Goal: Task Accomplishment & Management: Complete application form

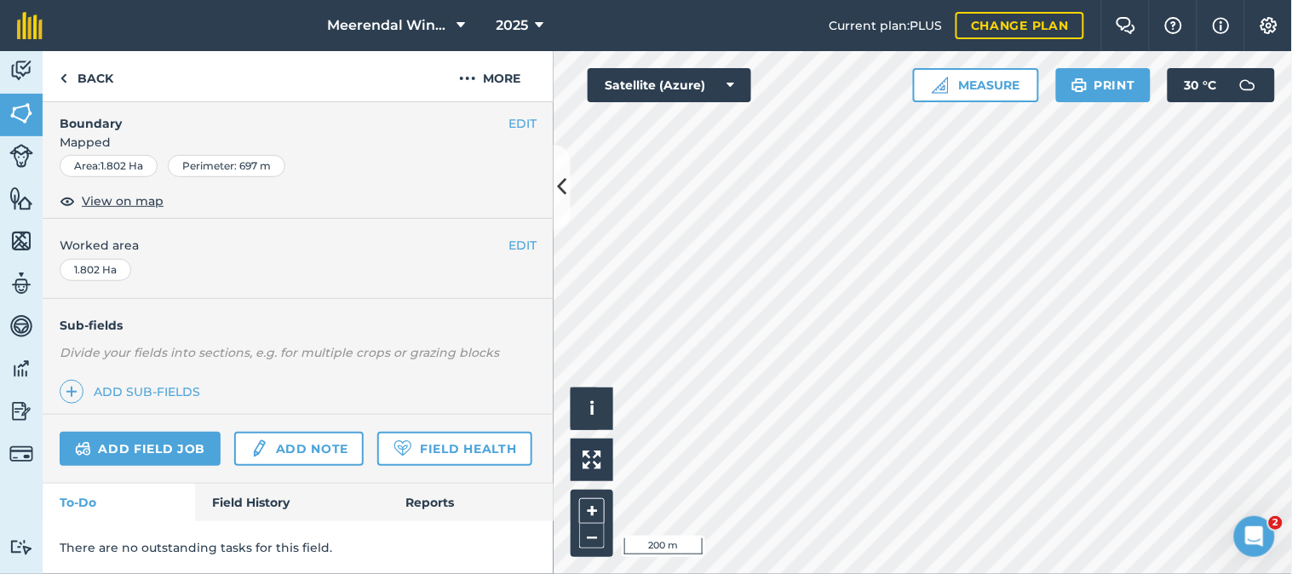
scroll to position [295, 0]
click at [137, 432] on link "Add field job" at bounding box center [140, 449] width 161 height 34
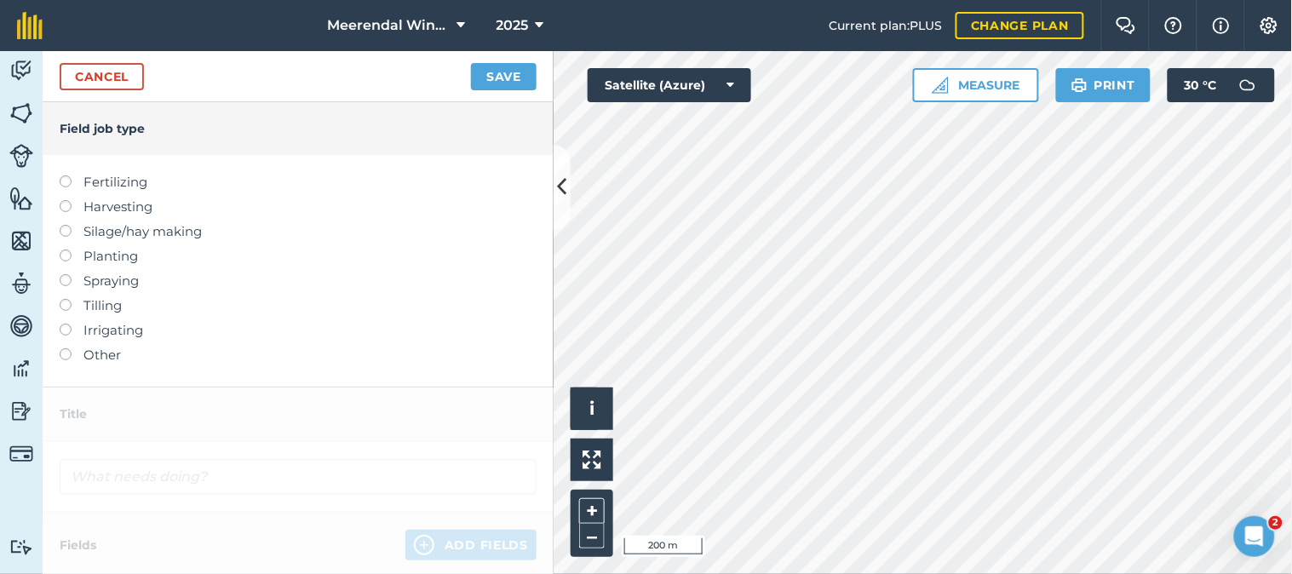
click at [64, 274] on label at bounding box center [72, 274] width 24 height 0
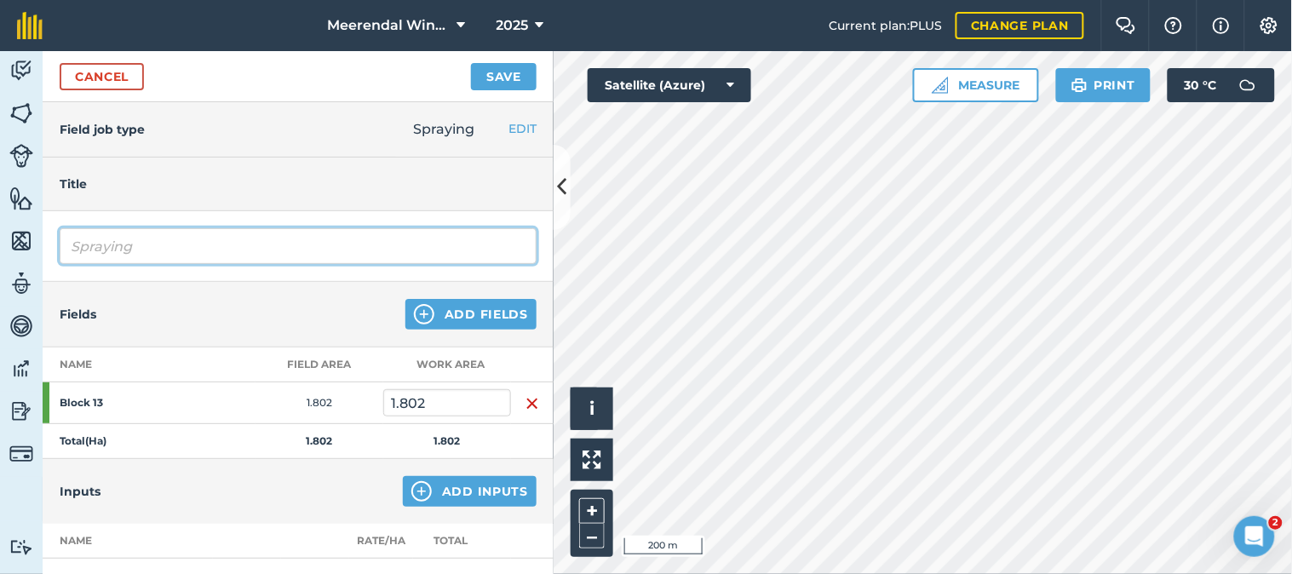
click at [122, 240] on input "Spraying" at bounding box center [298, 246] width 477 height 36
click at [72, 244] on input "Spraying" at bounding box center [298, 246] width 477 height 36
click at [259, 240] on input "Fingicide Spraying" at bounding box center [298, 246] width 477 height 36
click at [85, 245] on input "Fingicide Spray 2" at bounding box center [298, 246] width 477 height 36
click at [207, 244] on input "Fungicide Spray 2" at bounding box center [298, 246] width 477 height 36
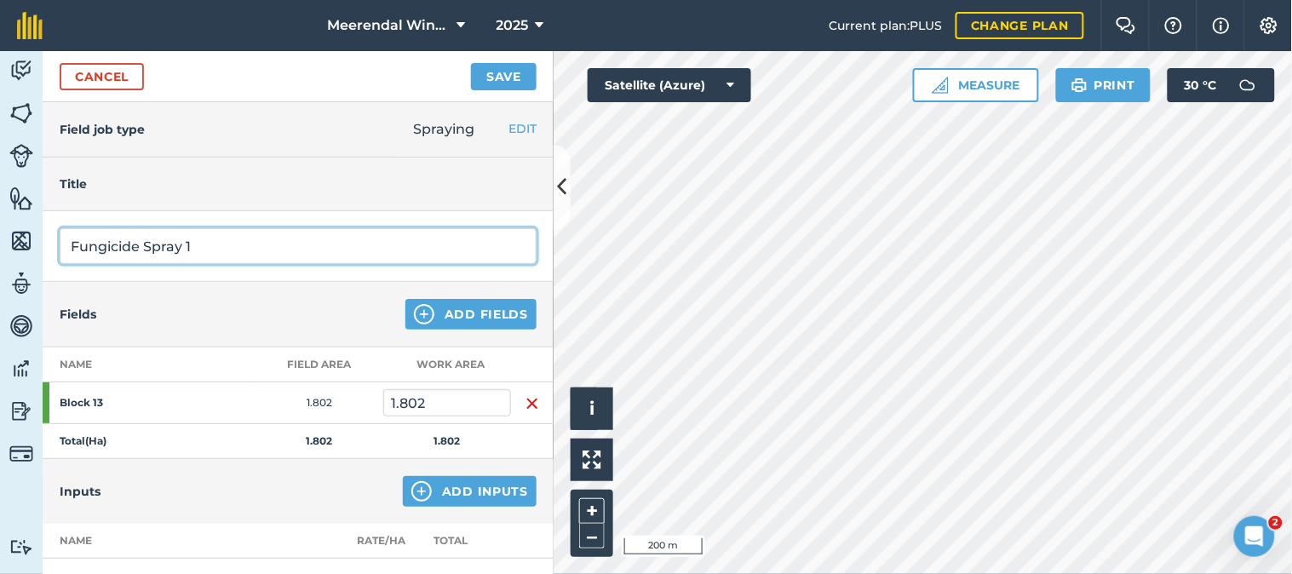
type input "Fungicide Spray 1"
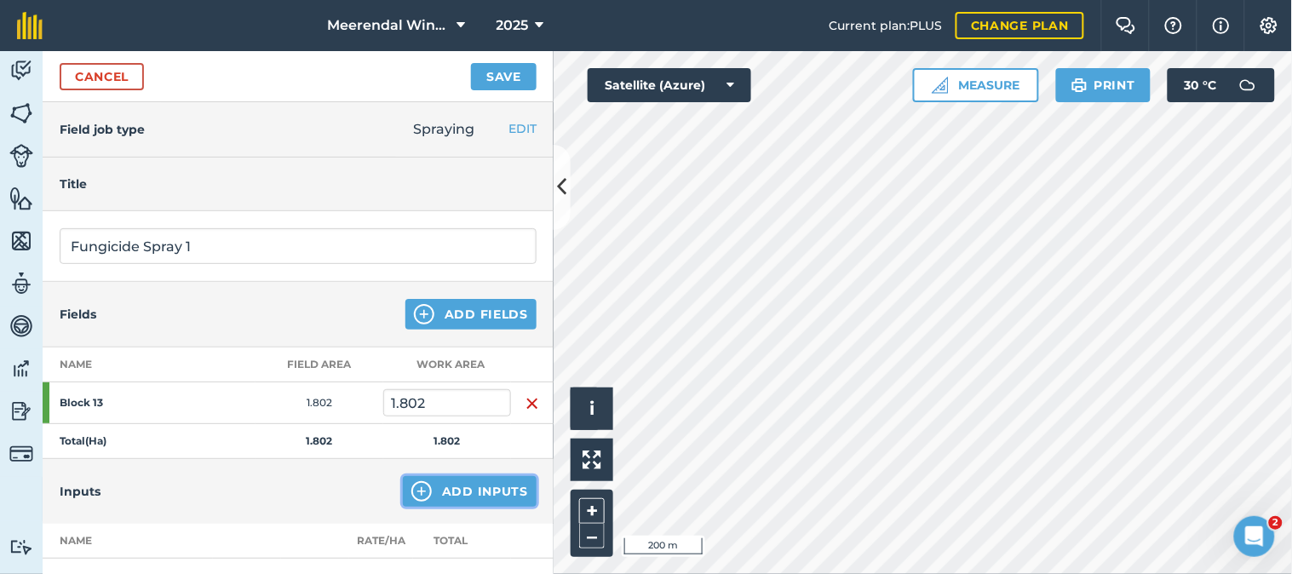
click at [461, 477] on button "Add Inputs" at bounding box center [470, 491] width 134 height 31
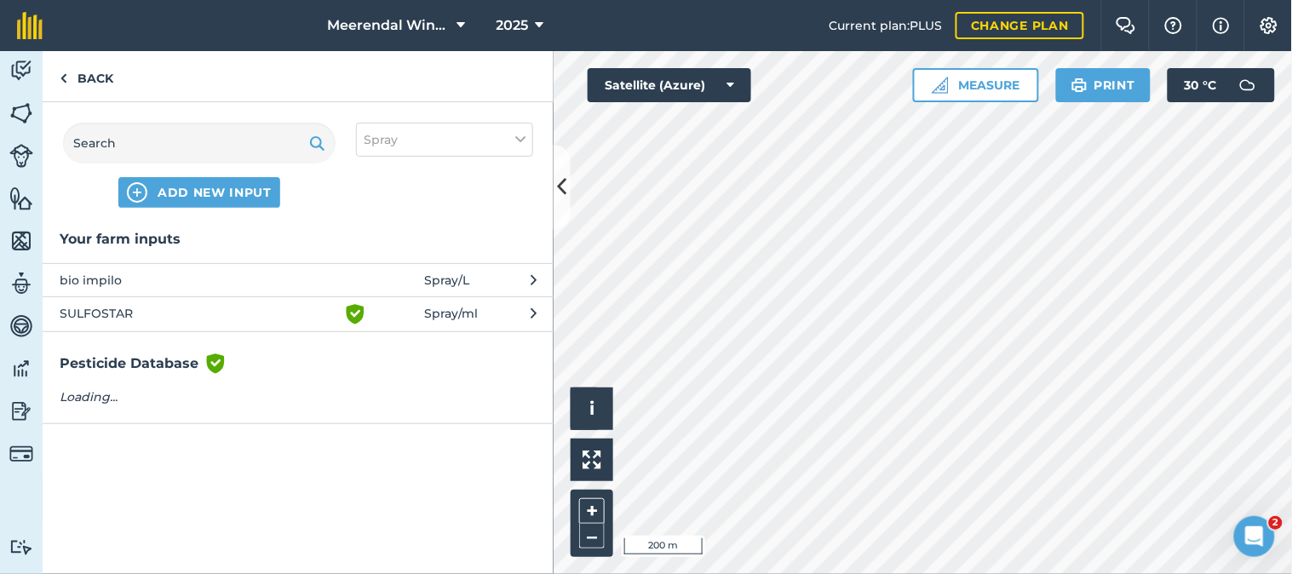
click at [244, 274] on span "bio impilo" at bounding box center [199, 280] width 278 height 19
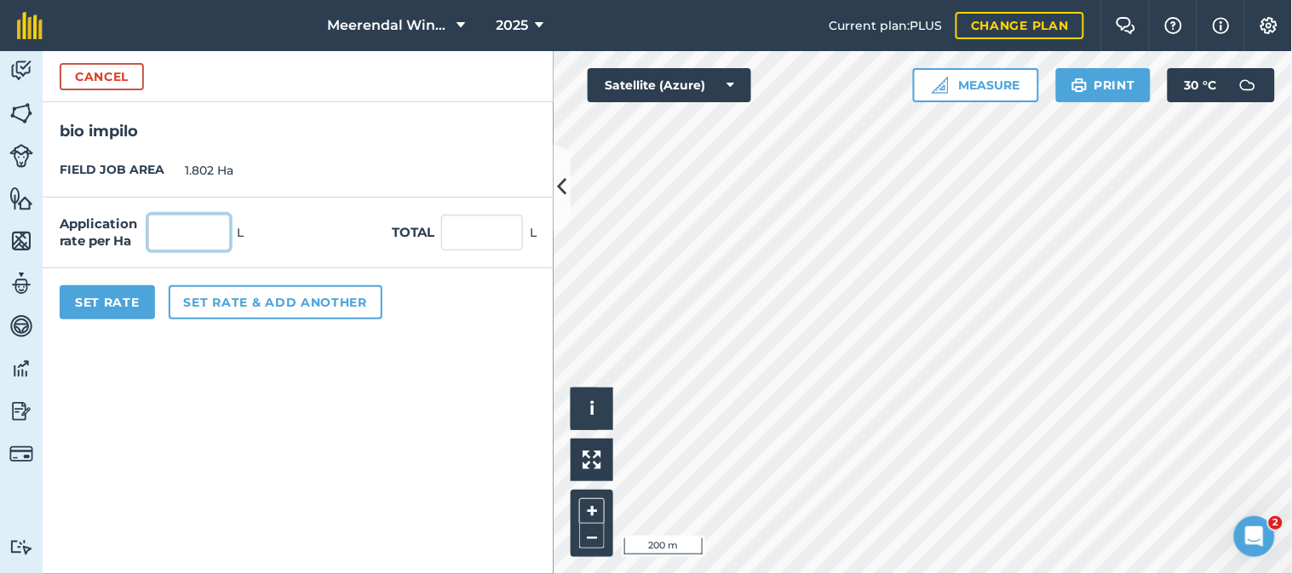
click at [192, 236] on input "text" at bounding box center [189, 233] width 82 height 36
type input "1"
type input "1.802"
click at [116, 298] on button "Set Rate" at bounding box center [107, 302] width 95 height 34
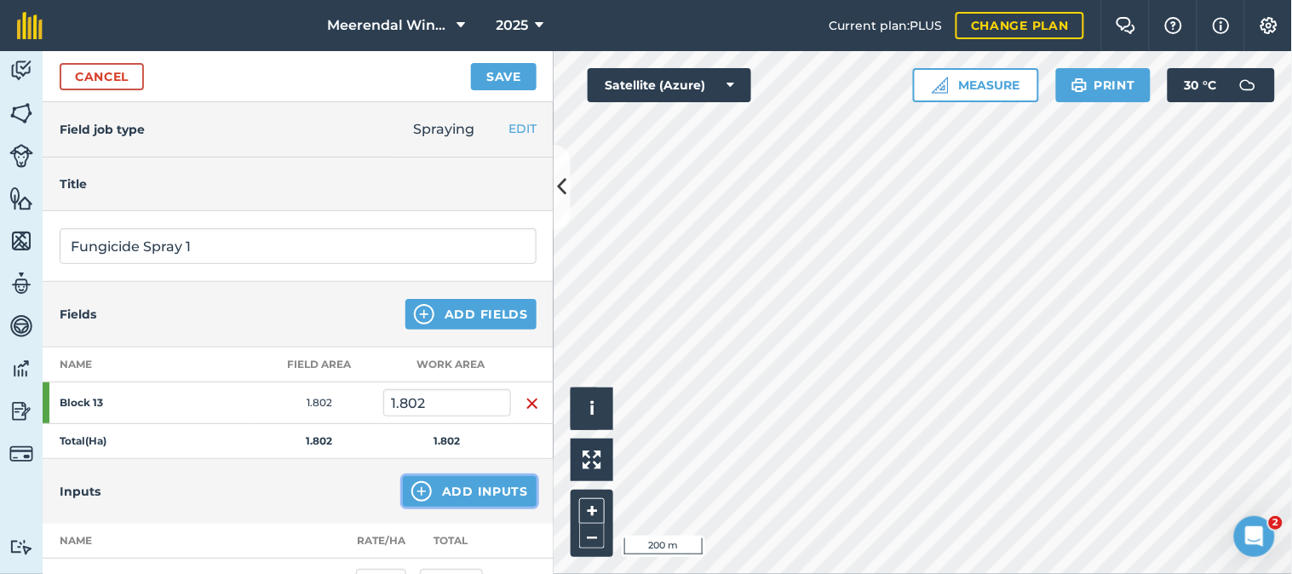
click at [461, 484] on button "Add Inputs" at bounding box center [470, 491] width 134 height 31
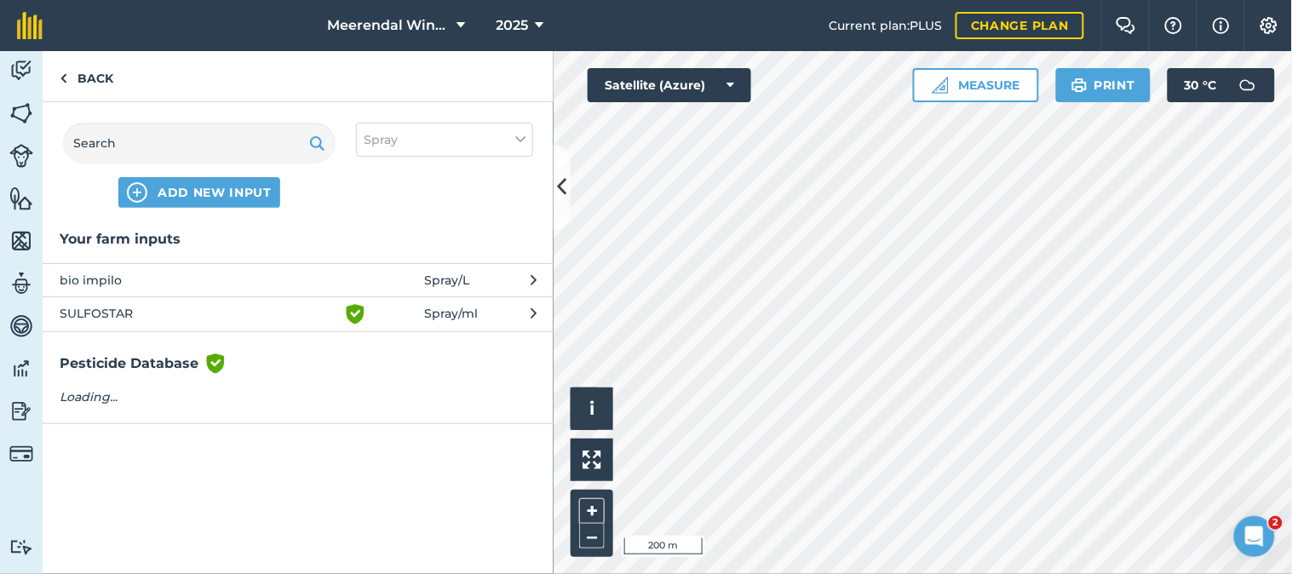
click at [105, 307] on span "SULFOSTAR" at bounding box center [199, 314] width 278 height 20
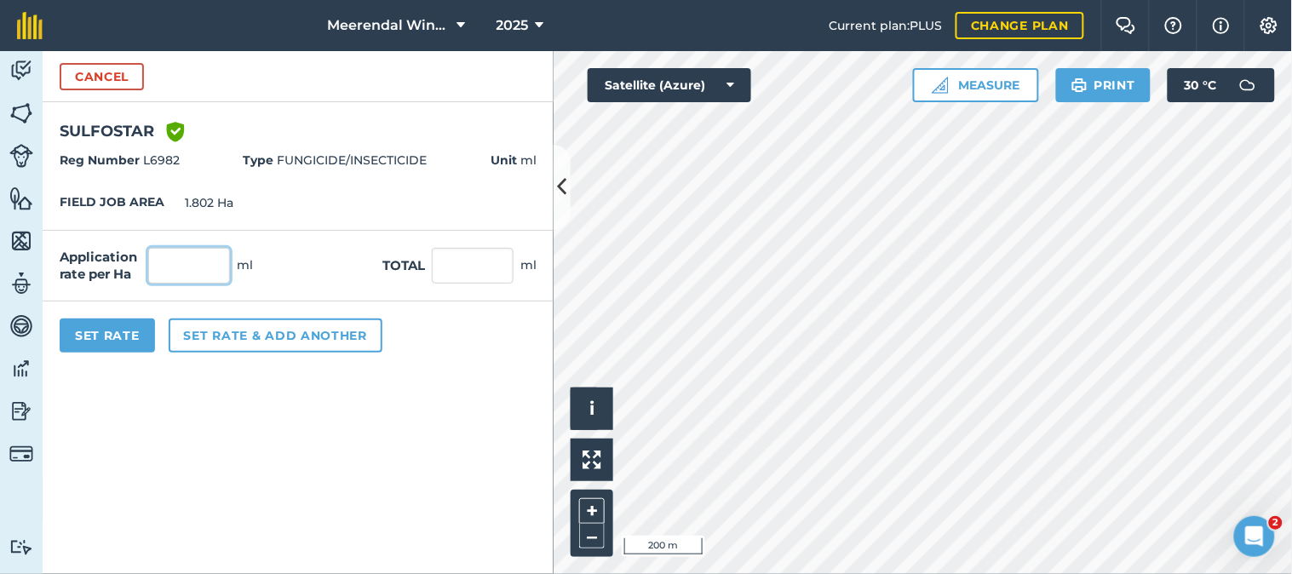
click at [198, 262] on input "text" at bounding box center [189, 266] width 82 height 36
type input "5,000"
type input "9,010"
click at [115, 330] on button "Set Rate" at bounding box center [107, 335] width 95 height 34
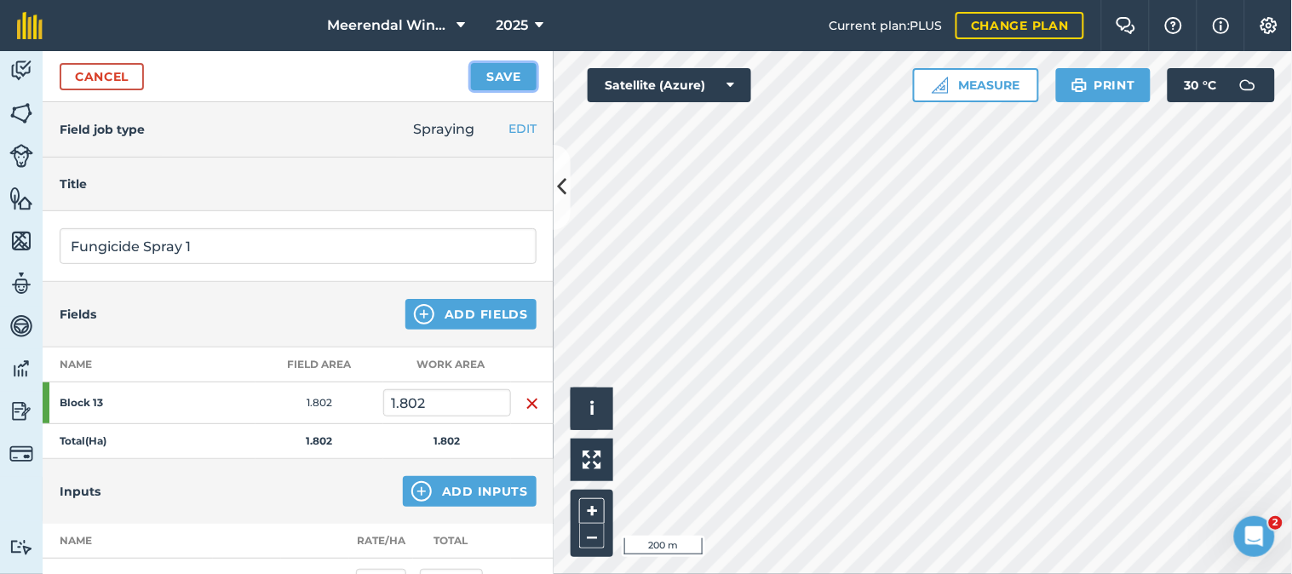
click at [506, 70] on button "Save" at bounding box center [504, 76] width 66 height 27
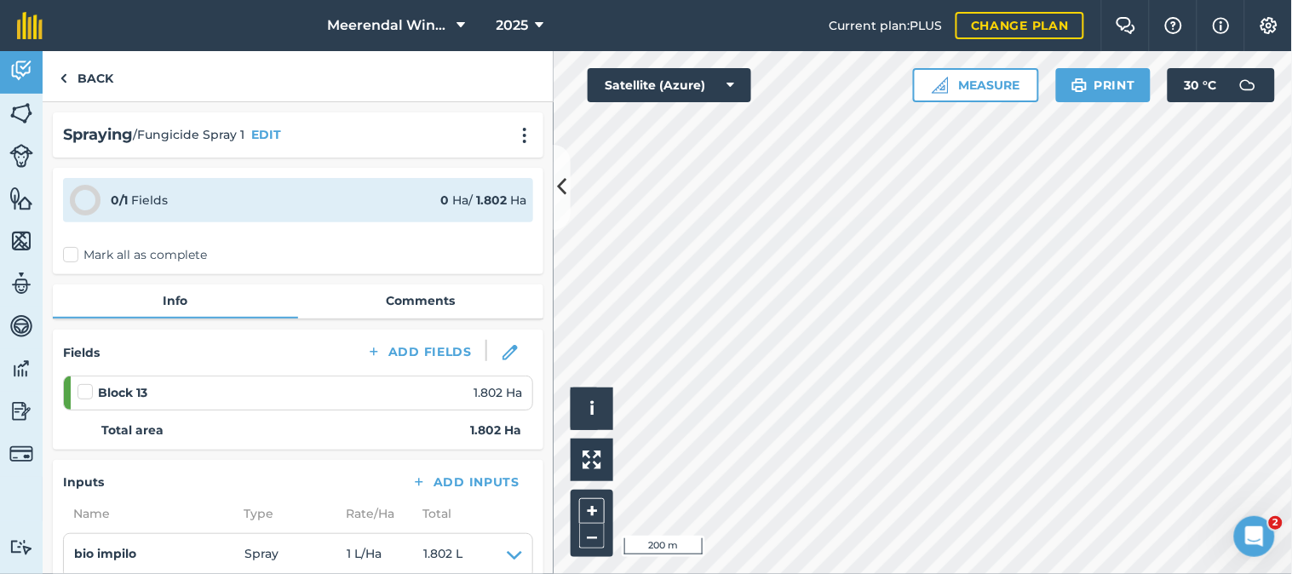
click at [83, 383] on label at bounding box center [87, 383] width 20 height 0
click at [83, 389] on input "checkbox" at bounding box center [82, 388] width 11 height 11
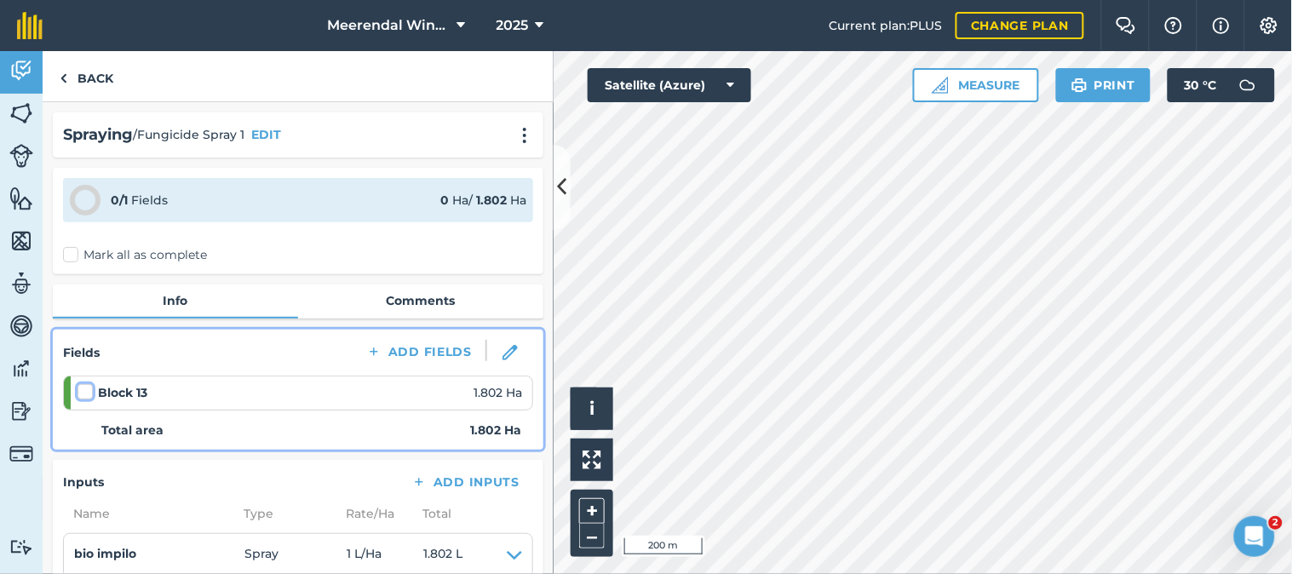
checkbox input "false"
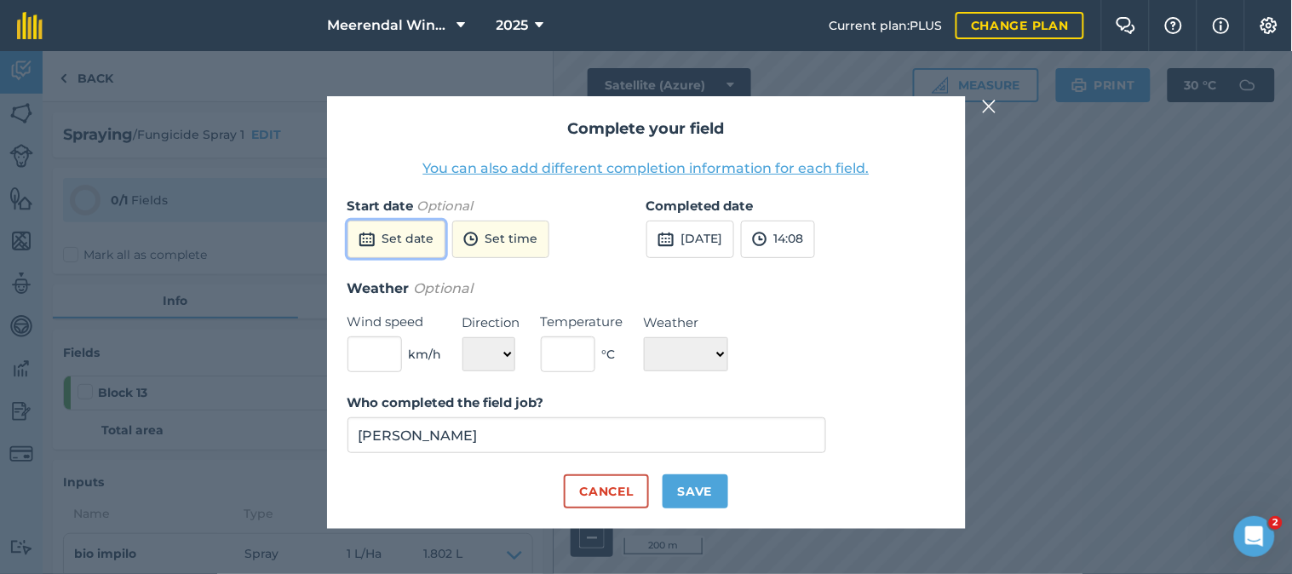
click at [410, 235] on button "Set date" at bounding box center [396, 239] width 98 height 37
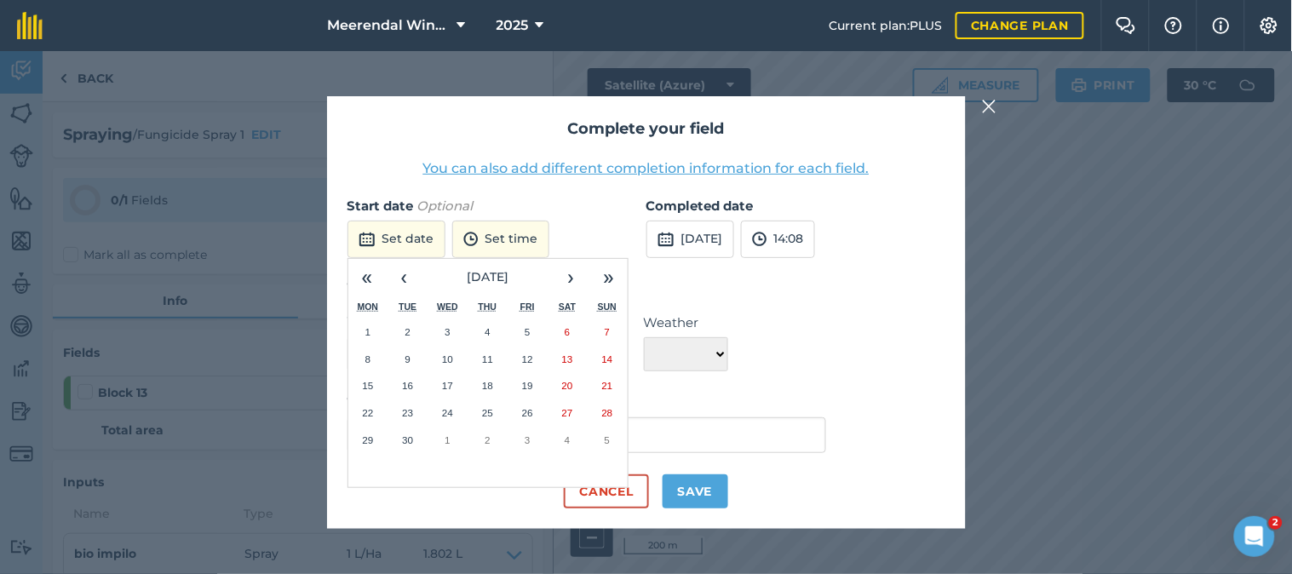
click at [411, 438] on abbr "30" at bounding box center [407, 439] width 11 height 11
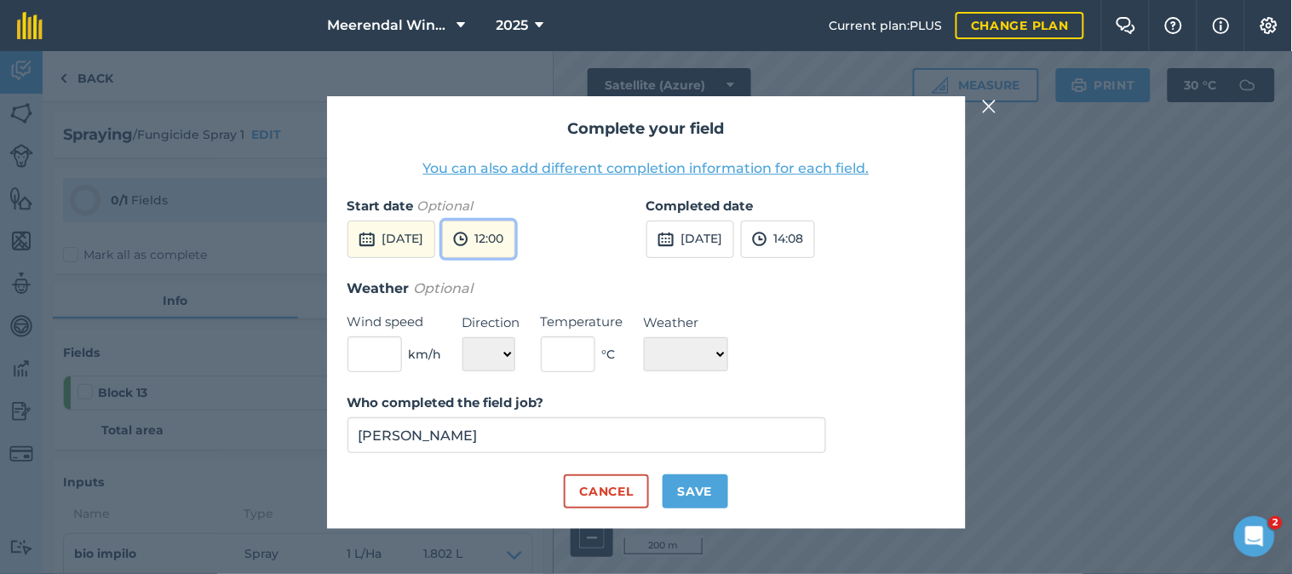
click at [515, 234] on button "12:00" at bounding box center [478, 239] width 73 height 37
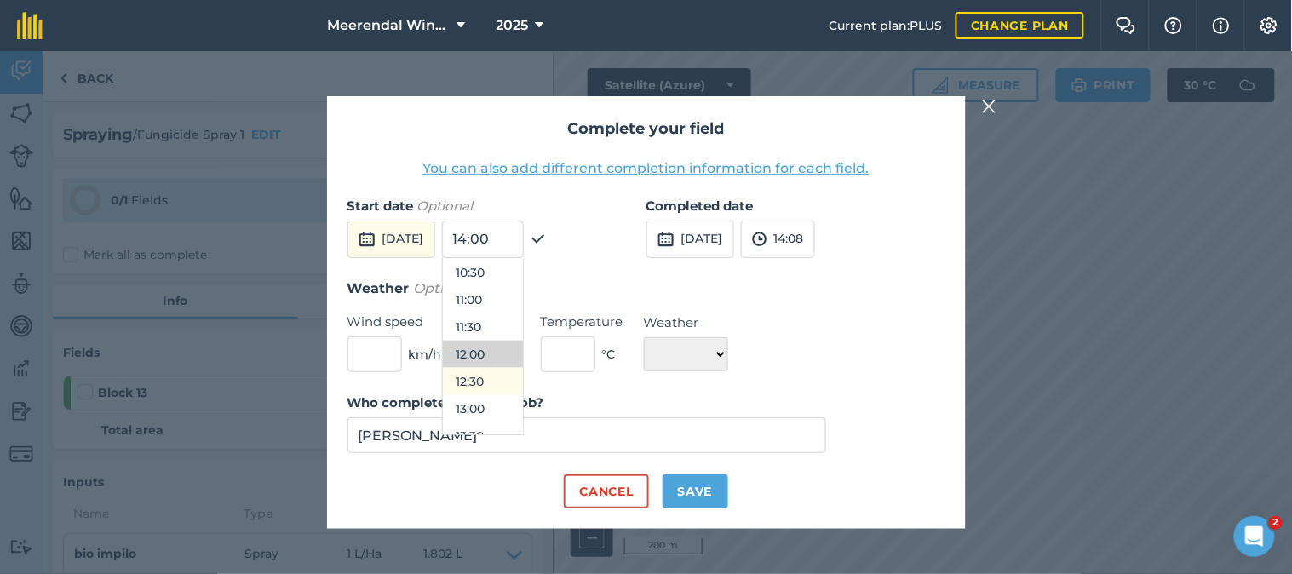
scroll to position [478, 0]
click at [520, 360] on button "10:30" at bounding box center [483, 366] width 80 height 27
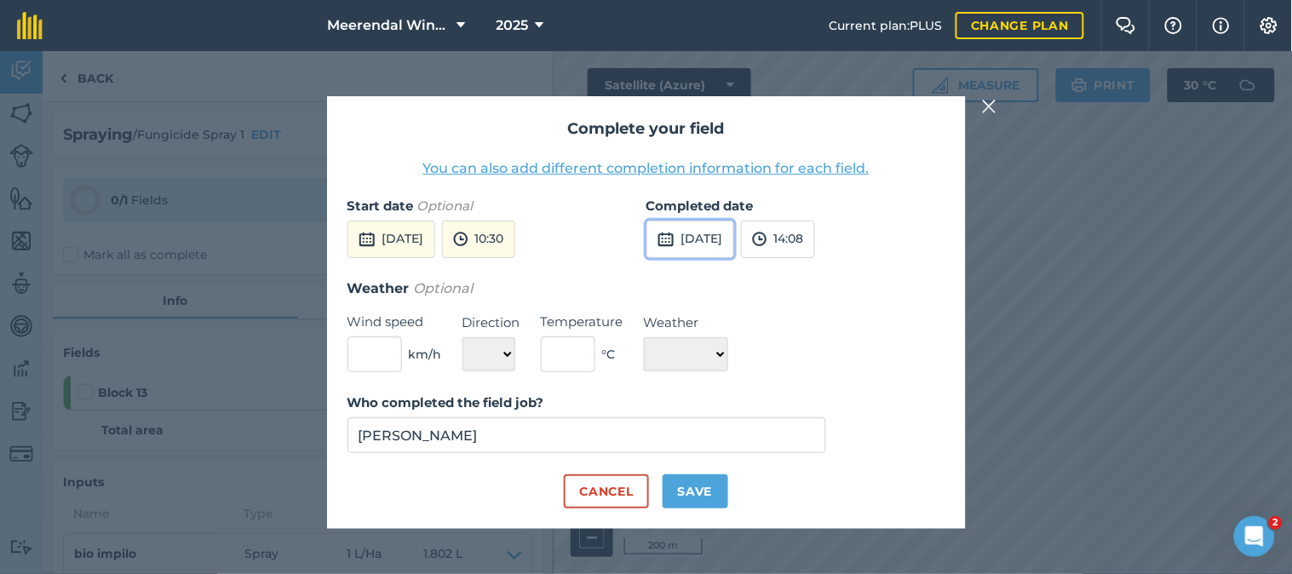
click at [714, 237] on button "[DATE]" at bounding box center [690, 239] width 88 height 37
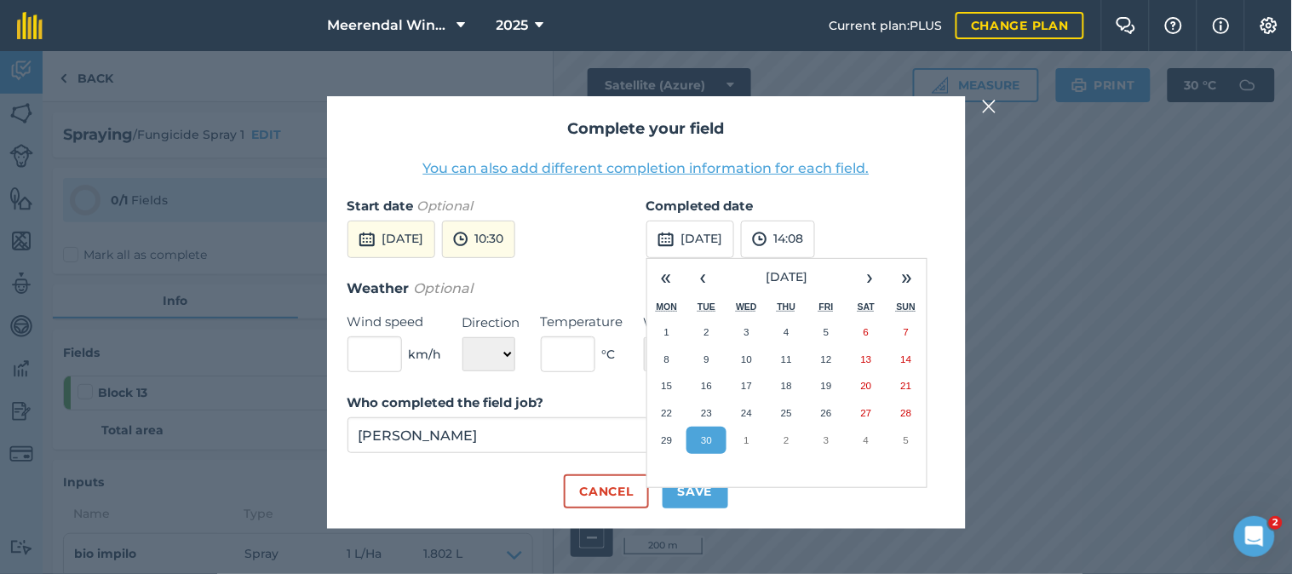
click at [707, 435] on abbr "30" at bounding box center [706, 439] width 11 height 11
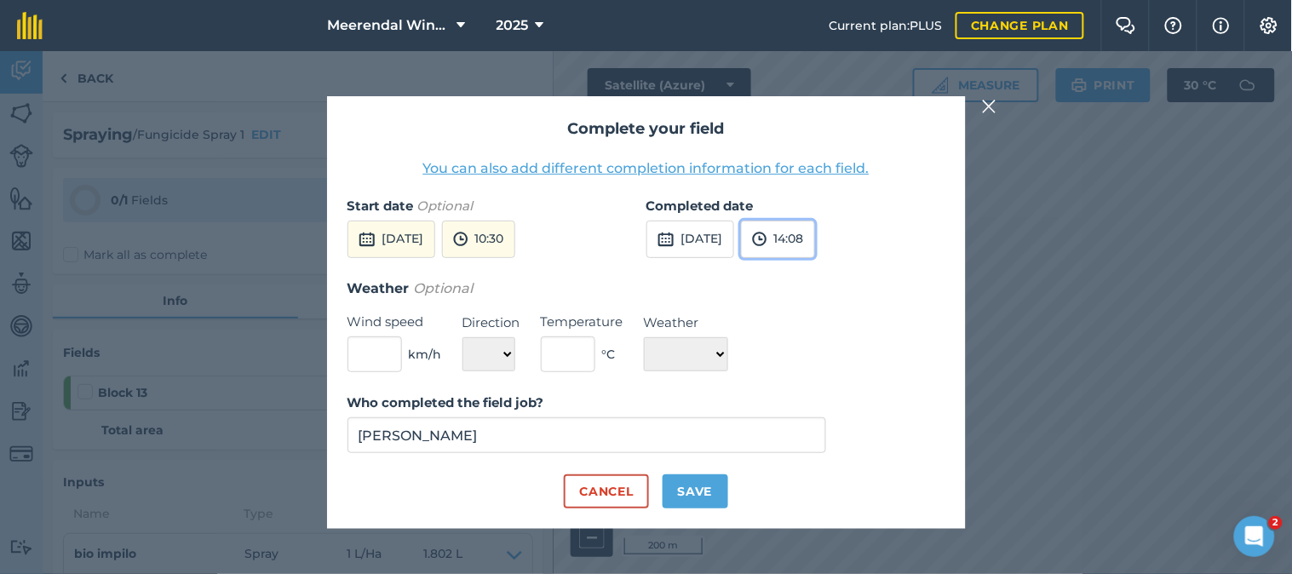
click at [815, 239] on button "14:08" at bounding box center [778, 239] width 74 height 37
click at [818, 284] on button "11:30" at bounding box center [782, 285] width 80 height 27
click at [694, 487] on button "Save" at bounding box center [696, 491] width 66 height 34
checkbox input "true"
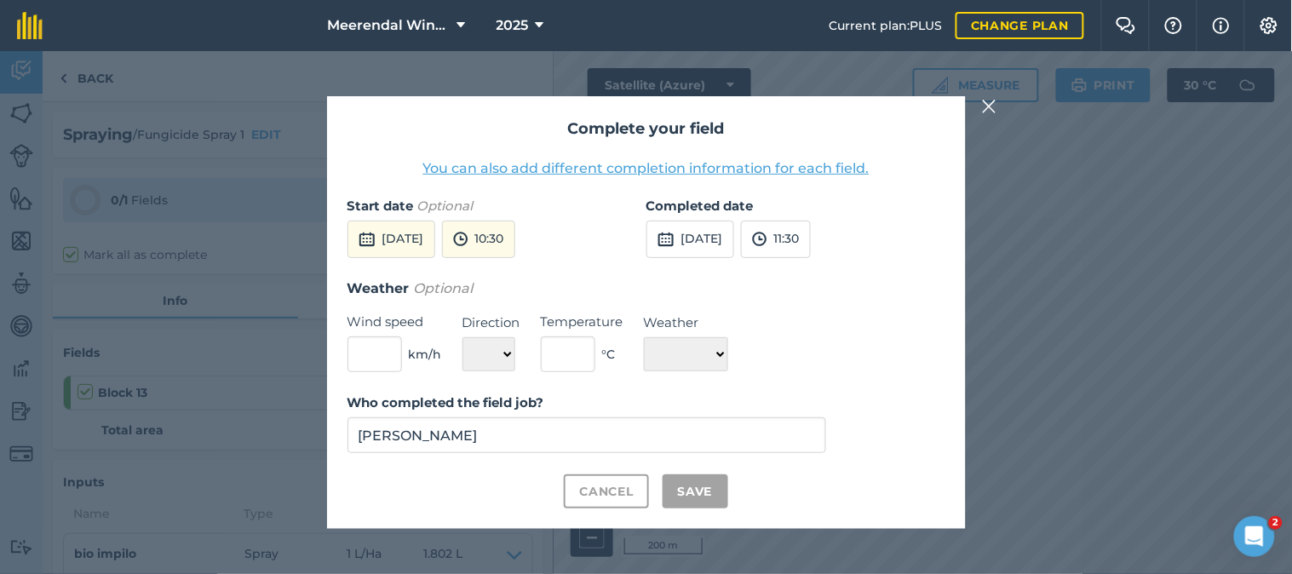
checkbox input "true"
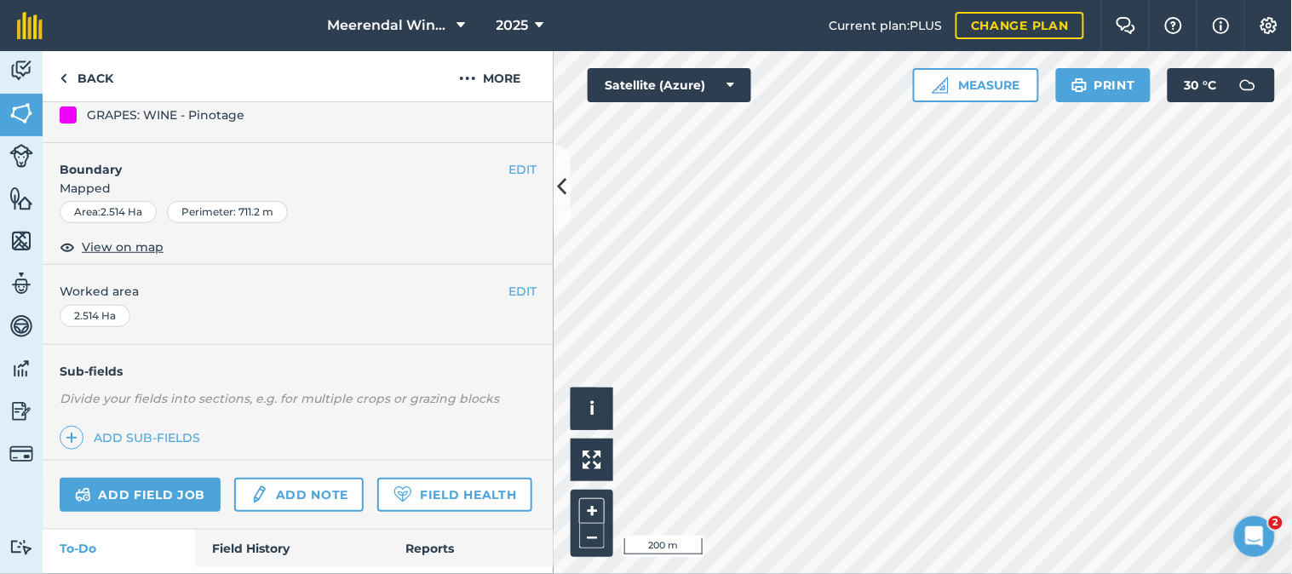
scroll to position [284, 0]
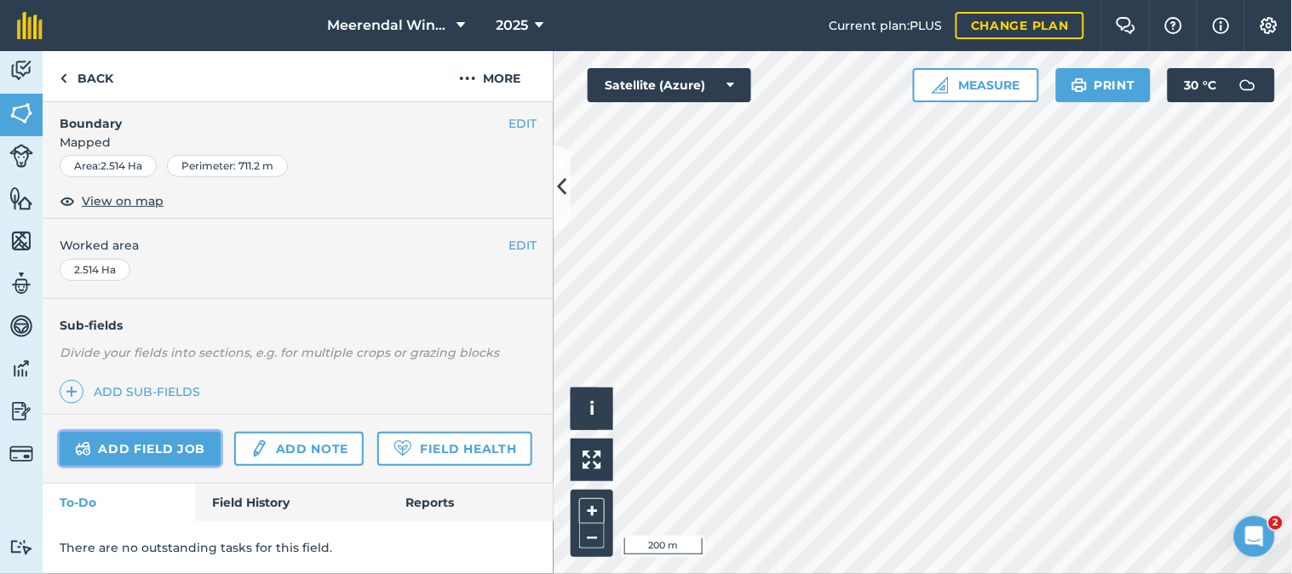
click at [141, 432] on link "Add field job" at bounding box center [140, 449] width 161 height 34
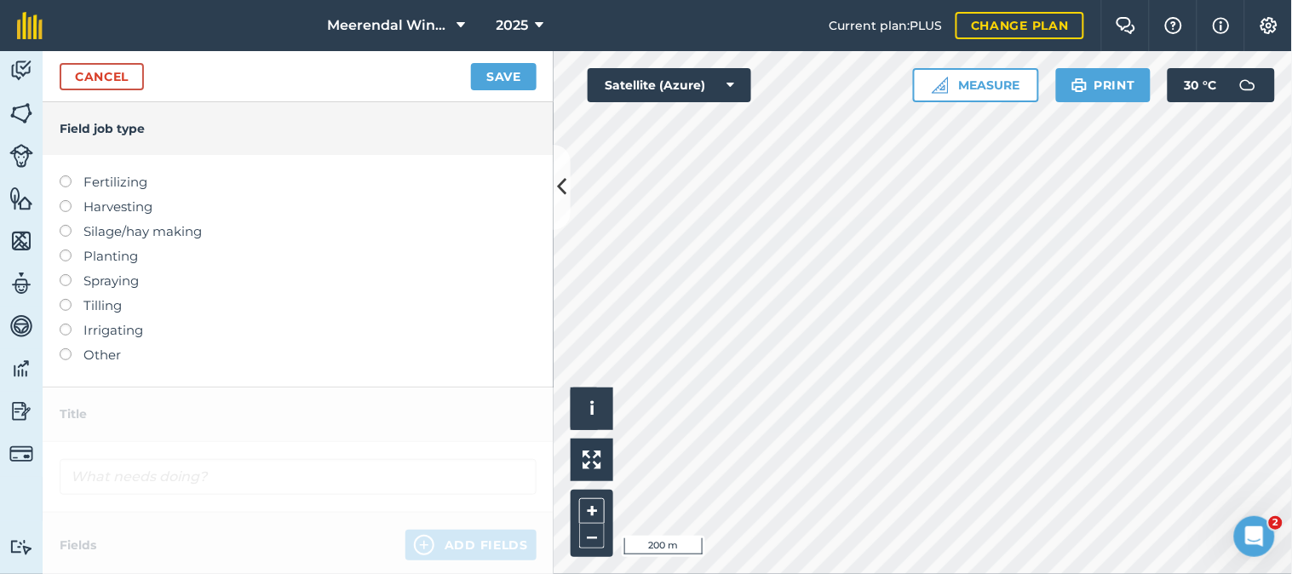
click at [63, 274] on label at bounding box center [72, 274] width 24 height 0
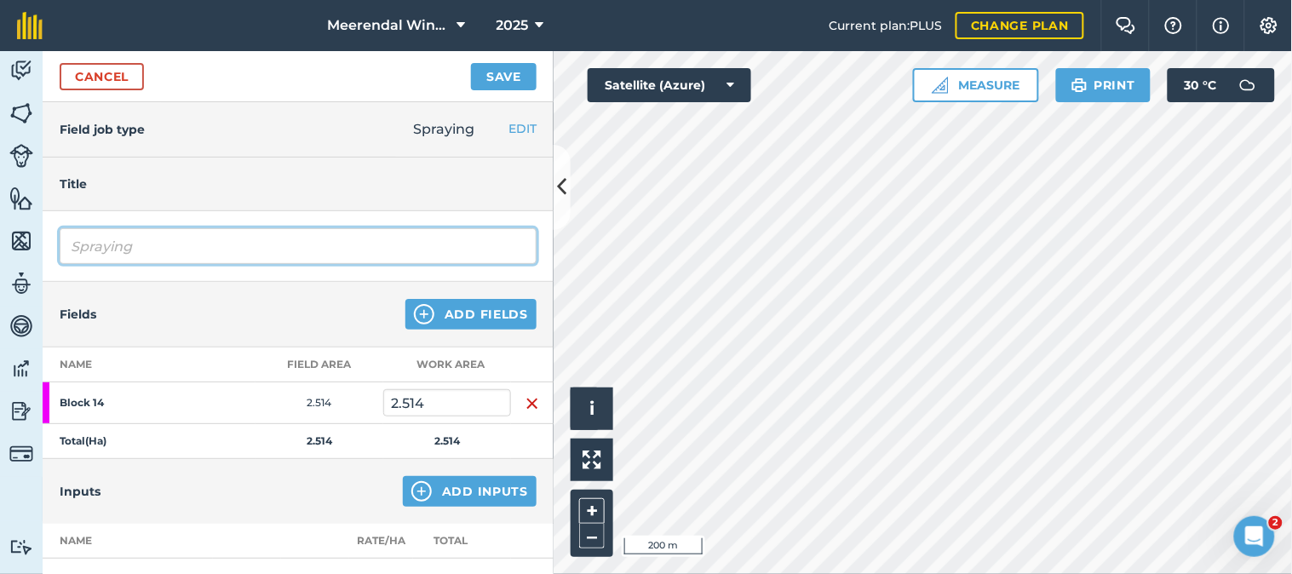
click at [102, 243] on input "Spraying" at bounding box center [298, 246] width 477 height 36
click at [97, 244] on input "Spraying" at bounding box center [298, 246] width 477 height 36
click at [71, 249] on input "Spraying" at bounding box center [298, 246] width 477 height 36
click at [243, 242] on input "Fungicide Spraying" at bounding box center [298, 246] width 477 height 36
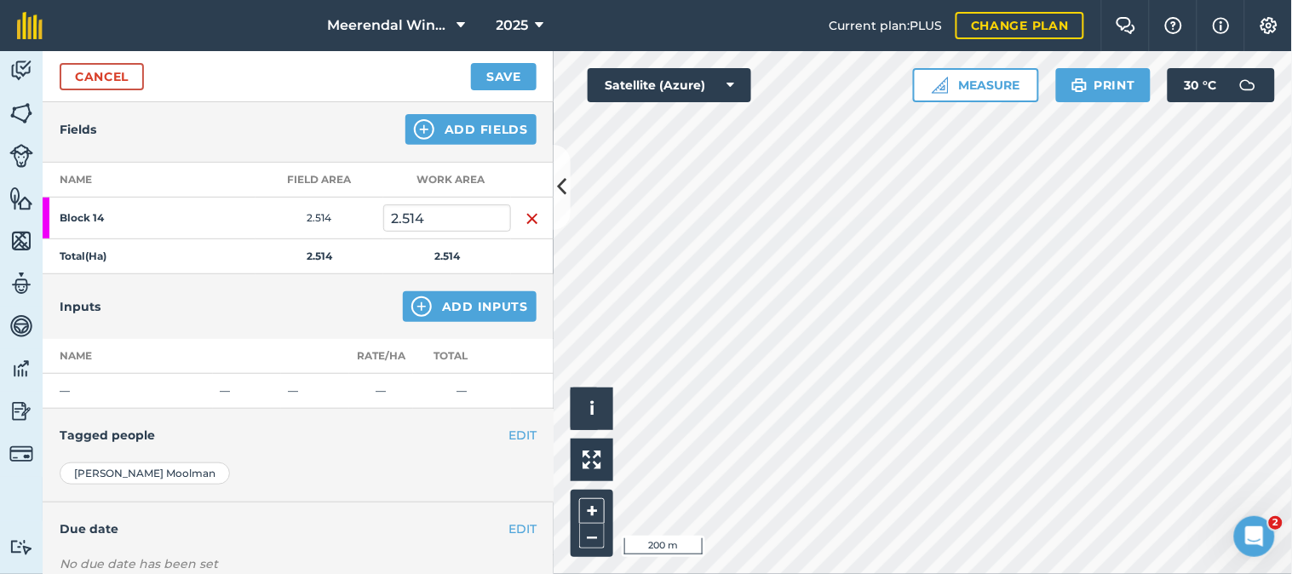
scroll to position [189, 0]
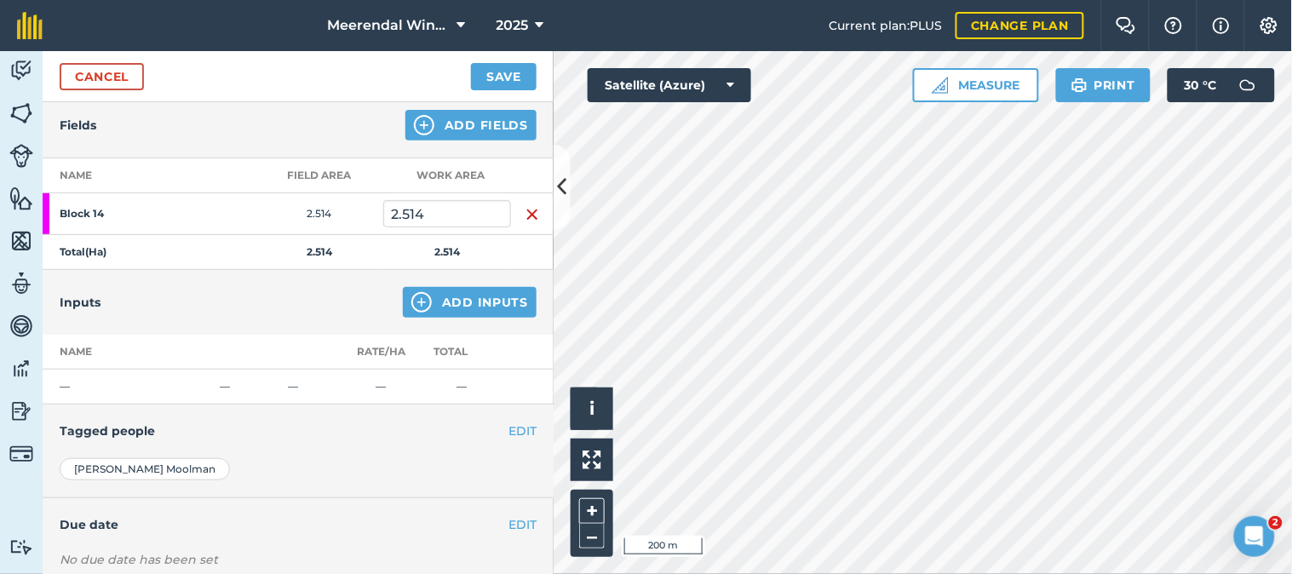
type input "Fungicide Spray 1"
click at [461, 296] on button "Add Inputs" at bounding box center [470, 302] width 134 height 31
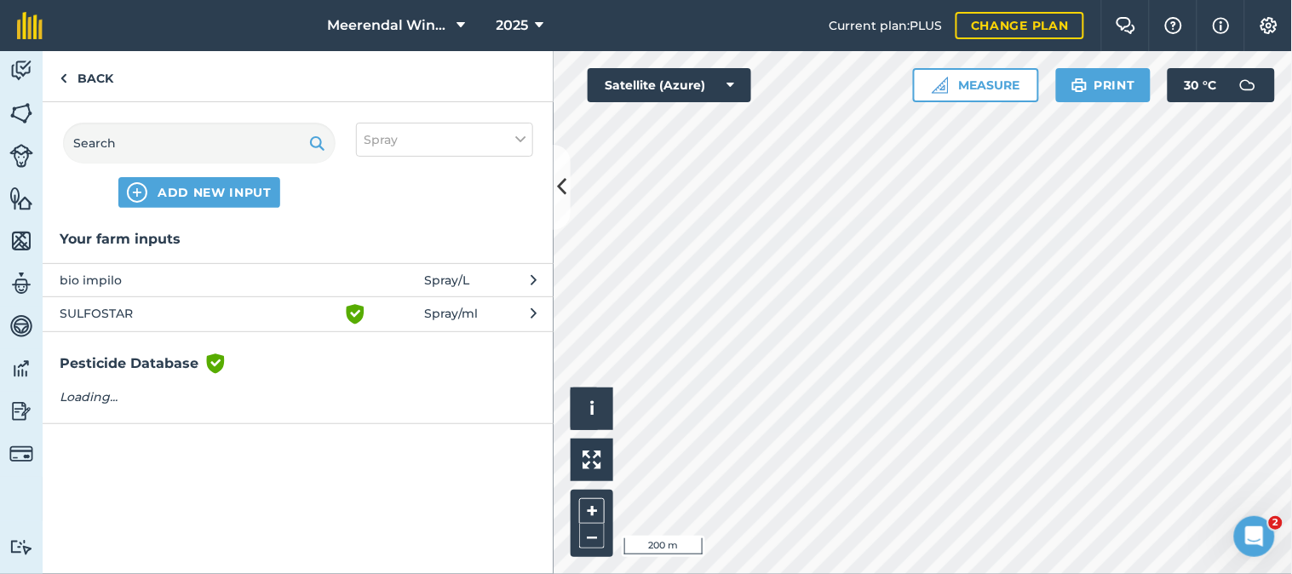
click at [109, 277] on span "bio impilo" at bounding box center [199, 280] width 278 height 19
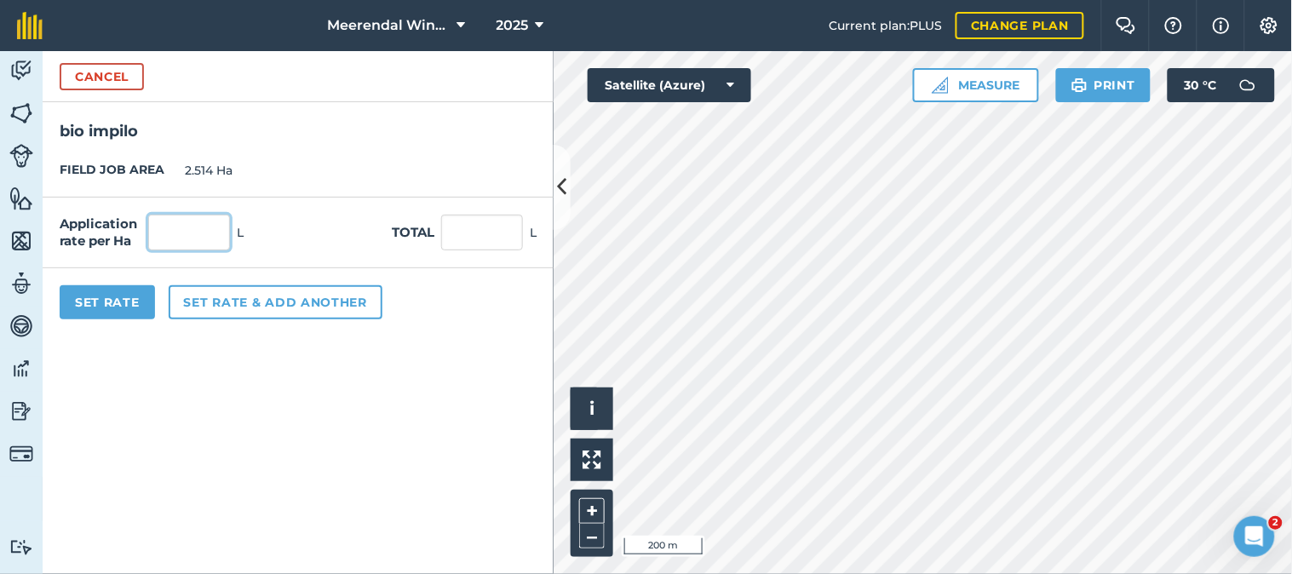
click at [196, 234] on input "text" at bounding box center [189, 233] width 82 height 36
type input "1"
type input "2.514"
click at [111, 296] on button "Set Rate" at bounding box center [107, 302] width 95 height 34
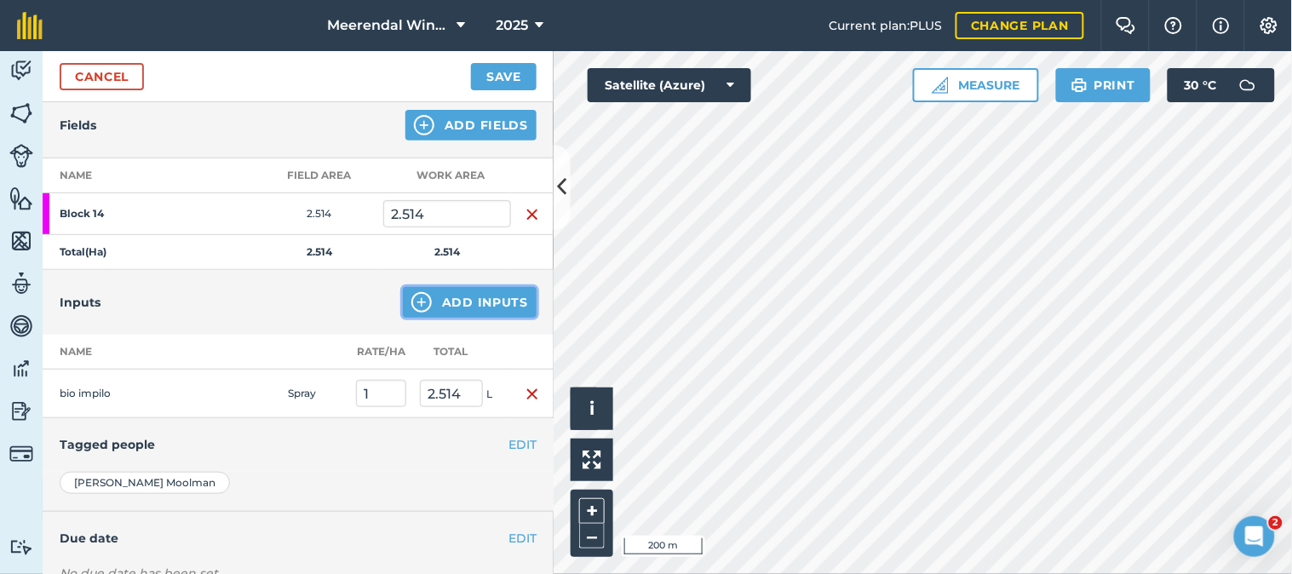
click at [445, 295] on button "Add Inputs" at bounding box center [470, 302] width 134 height 31
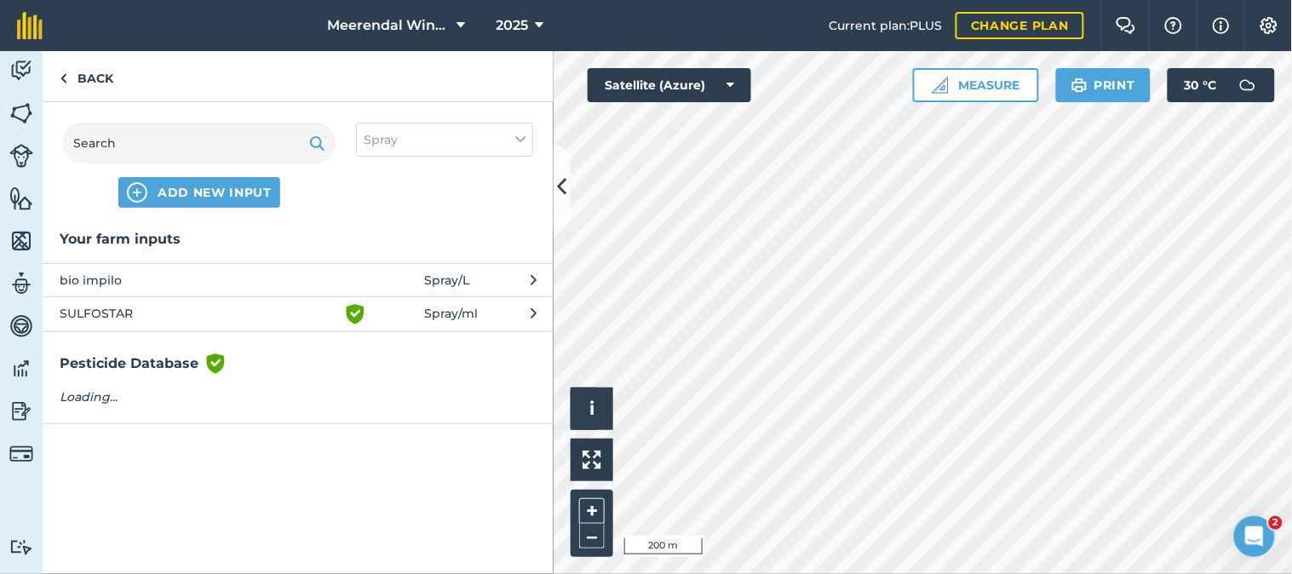
click at [116, 310] on span "SULFOSTAR" at bounding box center [199, 314] width 278 height 20
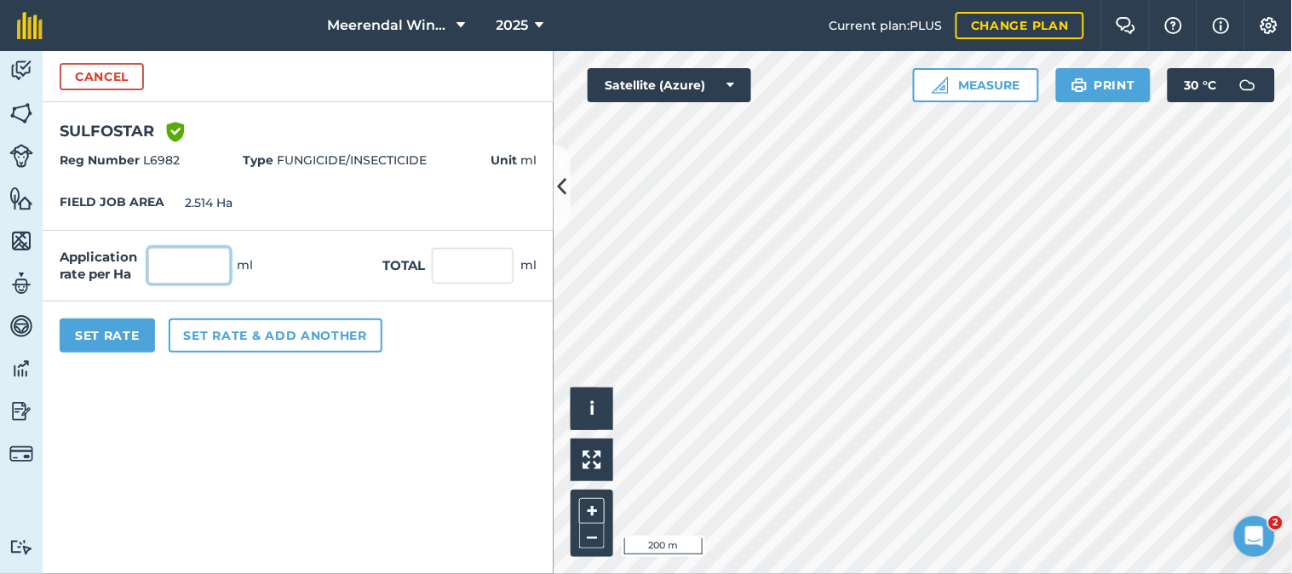
click at [216, 261] on input "text" at bounding box center [189, 266] width 82 height 36
type input "5,000"
type input "12,570"
click at [129, 335] on button "Set Rate" at bounding box center [107, 335] width 95 height 34
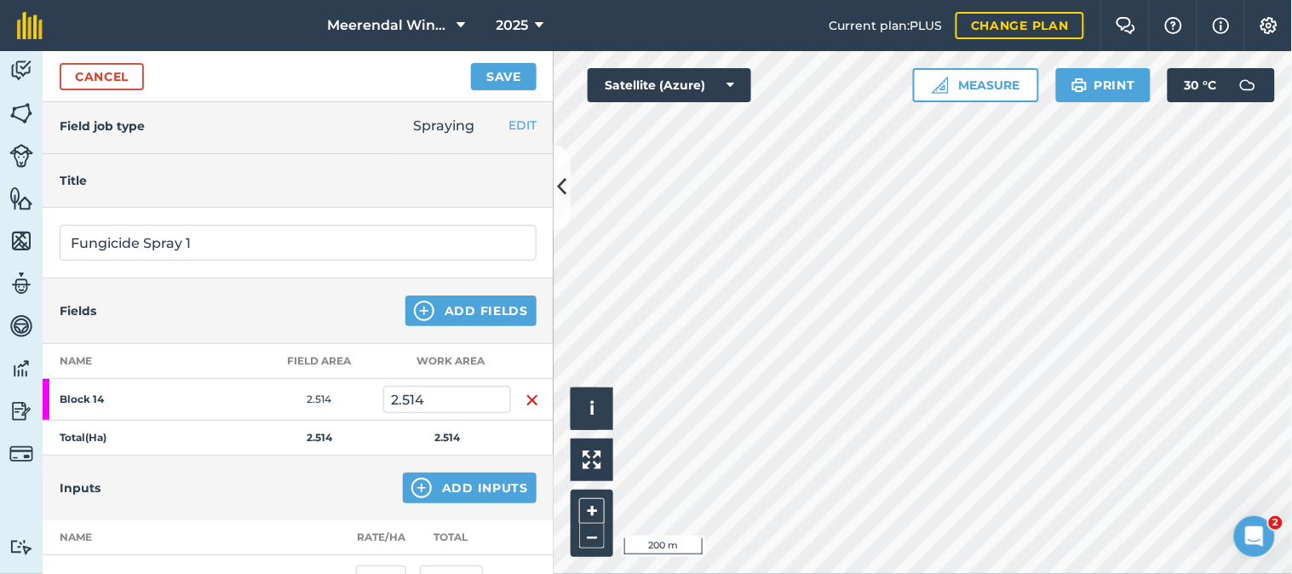
scroll to position [0, 0]
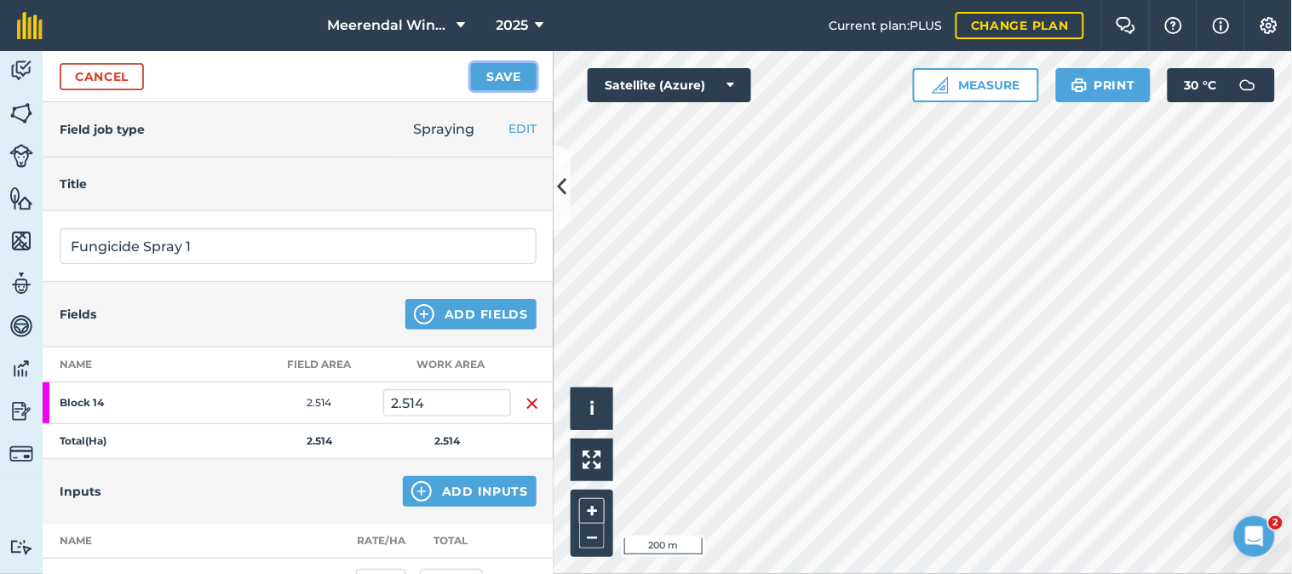
click at [504, 69] on button "Save" at bounding box center [504, 76] width 66 height 27
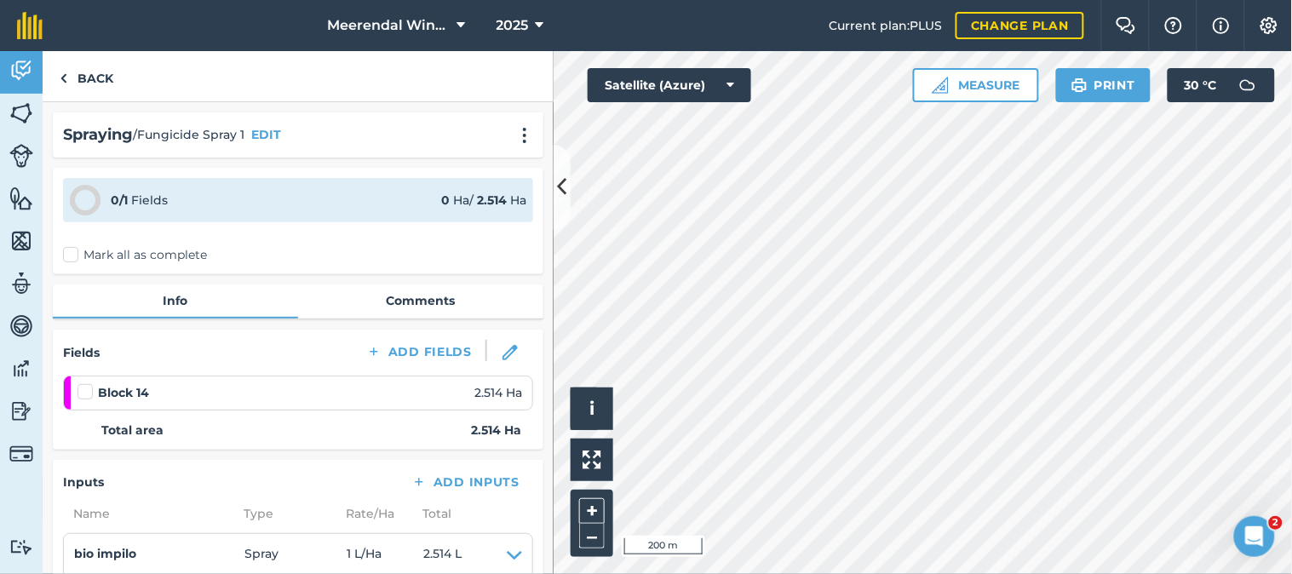
click at [81, 383] on label at bounding box center [87, 383] width 20 height 0
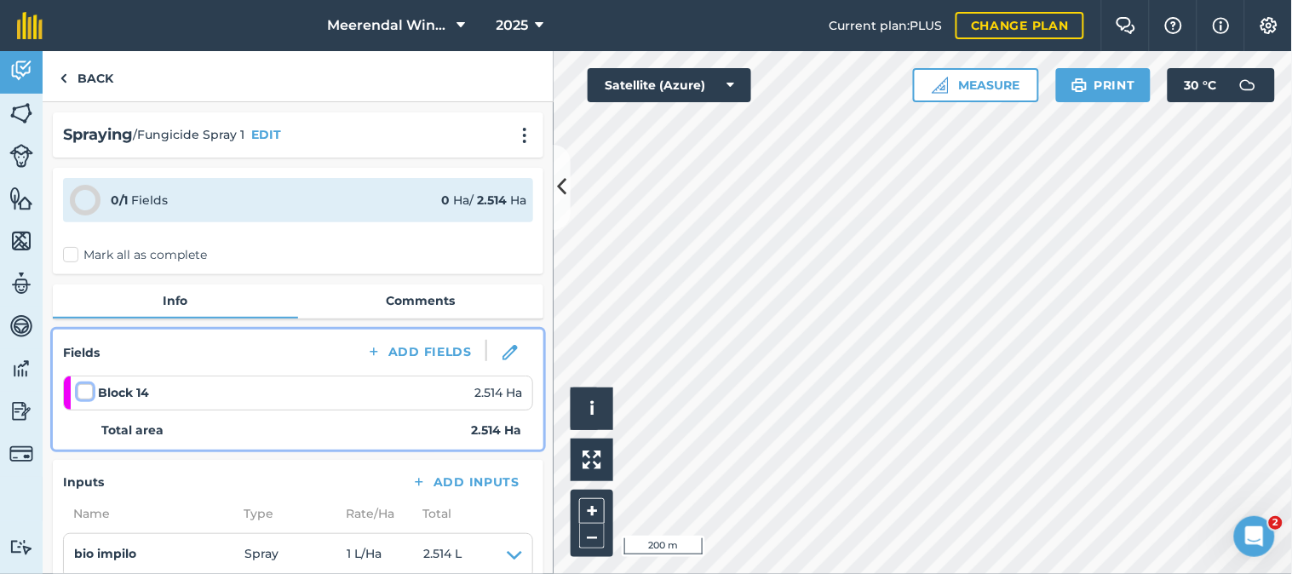
click at [81, 387] on input "checkbox" at bounding box center [82, 388] width 11 height 11
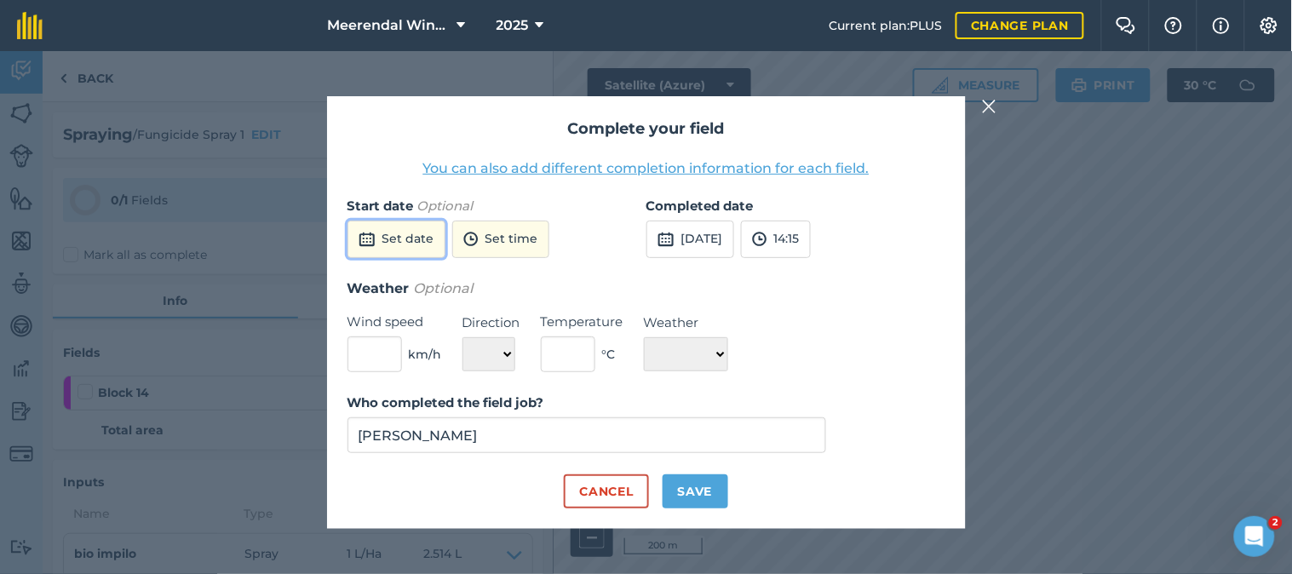
click at [400, 239] on button "Set date" at bounding box center [396, 239] width 98 height 37
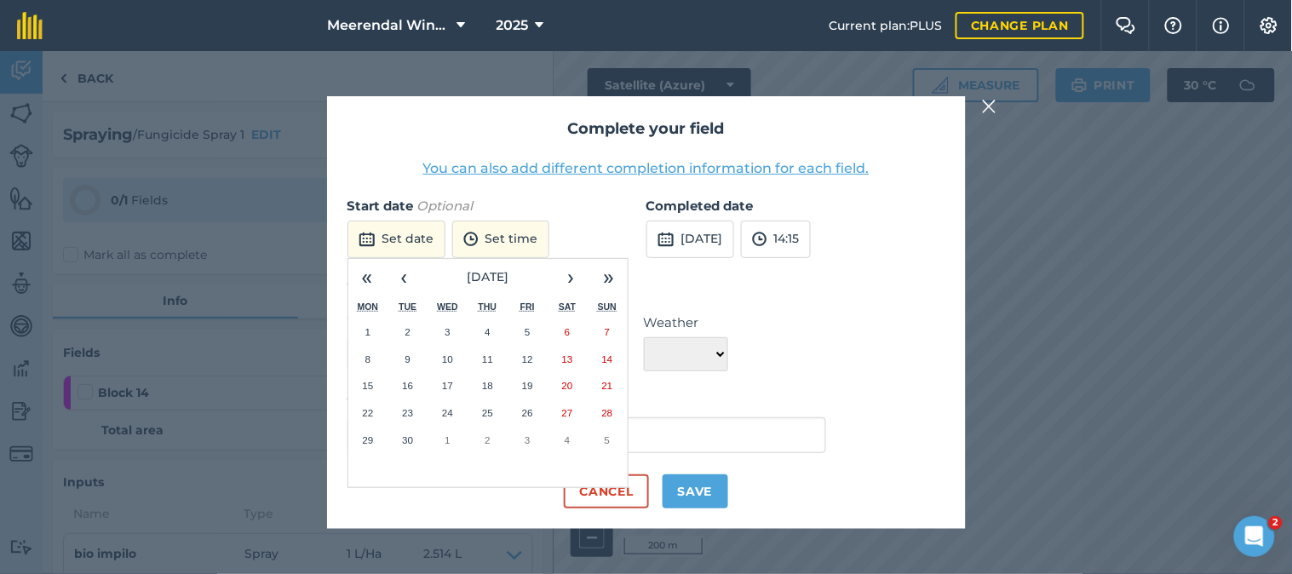
click at [404, 435] on abbr "30" at bounding box center [407, 439] width 11 height 11
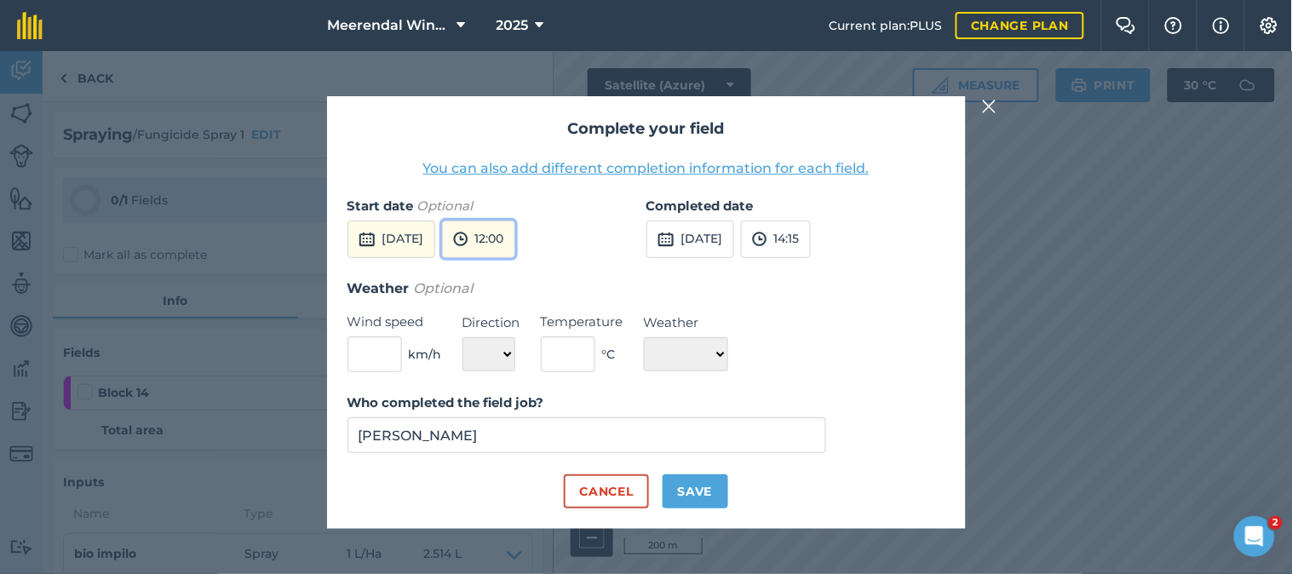
click at [515, 243] on button "12:00" at bounding box center [478, 239] width 73 height 37
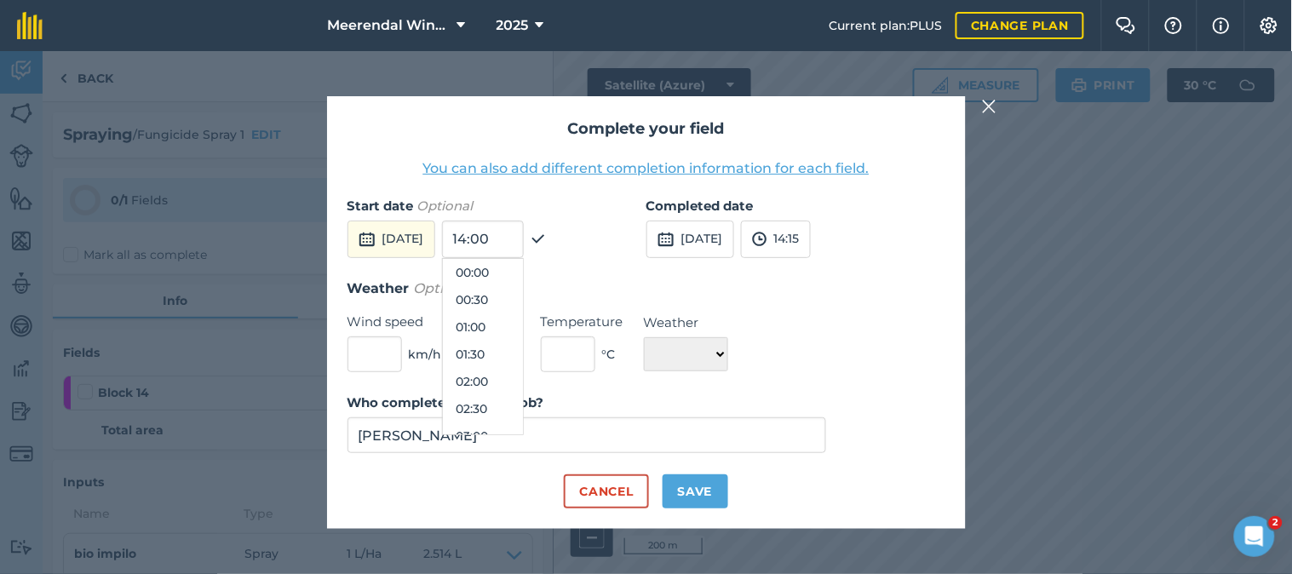
scroll to position [572, 0]
click at [523, 324] on button "11:30" at bounding box center [483, 326] width 80 height 27
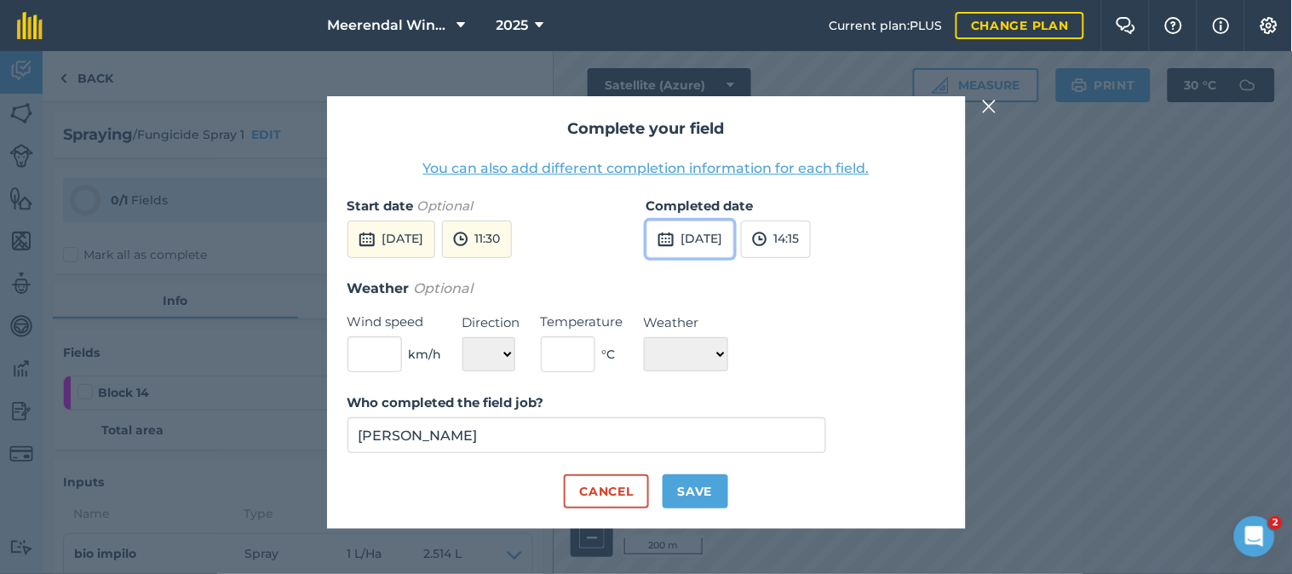
click at [716, 238] on button "[DATE]" at bounding box center [690, 239] width 88 height 37
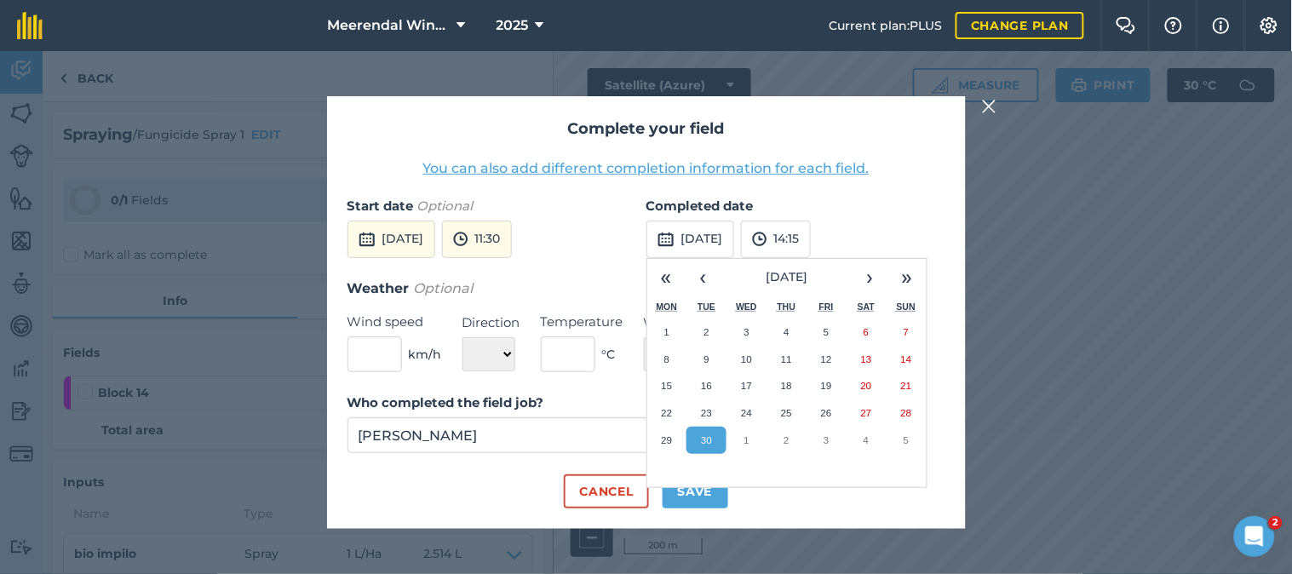
click at [711, 440] on abbr "30" at bounding box center [706, 439] width 11 height 11
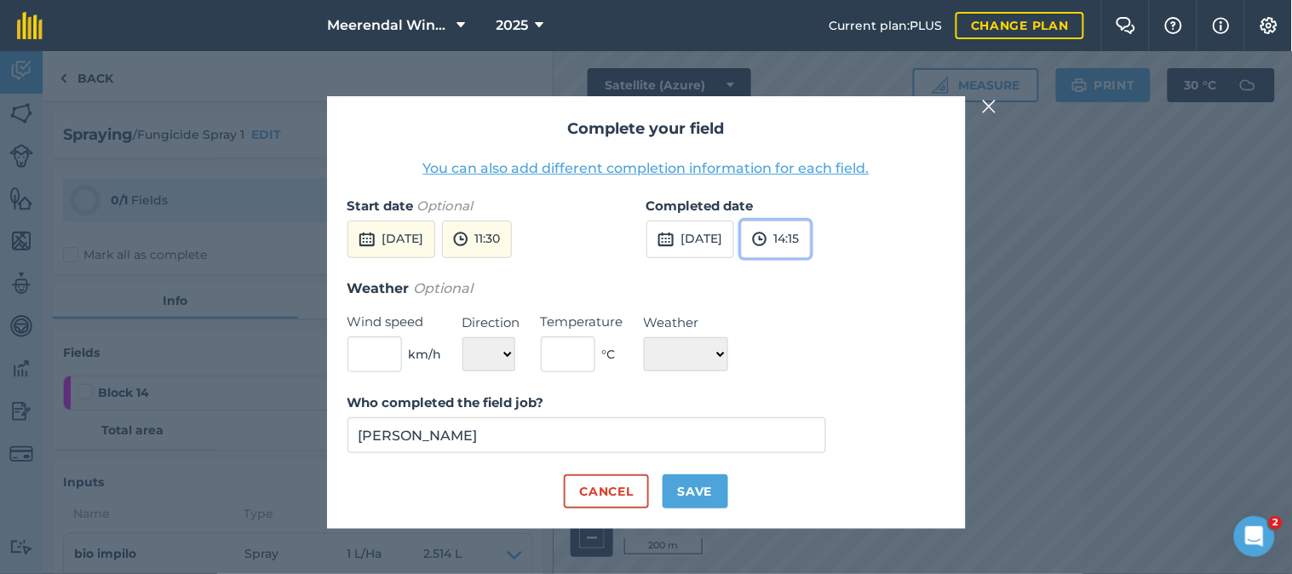
click at [811, 236] on button "14:15" at bounding box center [776, 239] width 70 height 37
click at [818, 339] on button "12:30" at bounding box center [782, 339] width 80 height 27
click at [1067, 180] on div "Complete your field You can also add different completion information for each …" at bounding box center [646, 312] width 1292 height 523
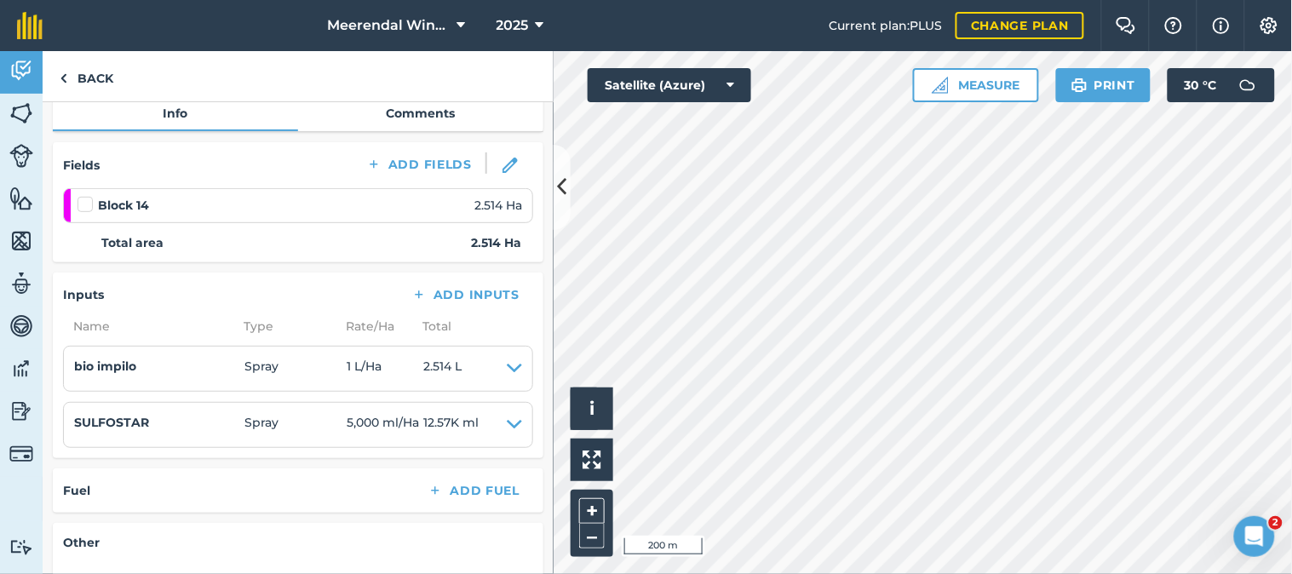
scroll to position [189, 0]
click at [87, 194] on label at bounding box center [87, 194] width 20 height 0
click at [87, 198] on input "checkbox" at bounding box center [82, 199] width 11 height 11
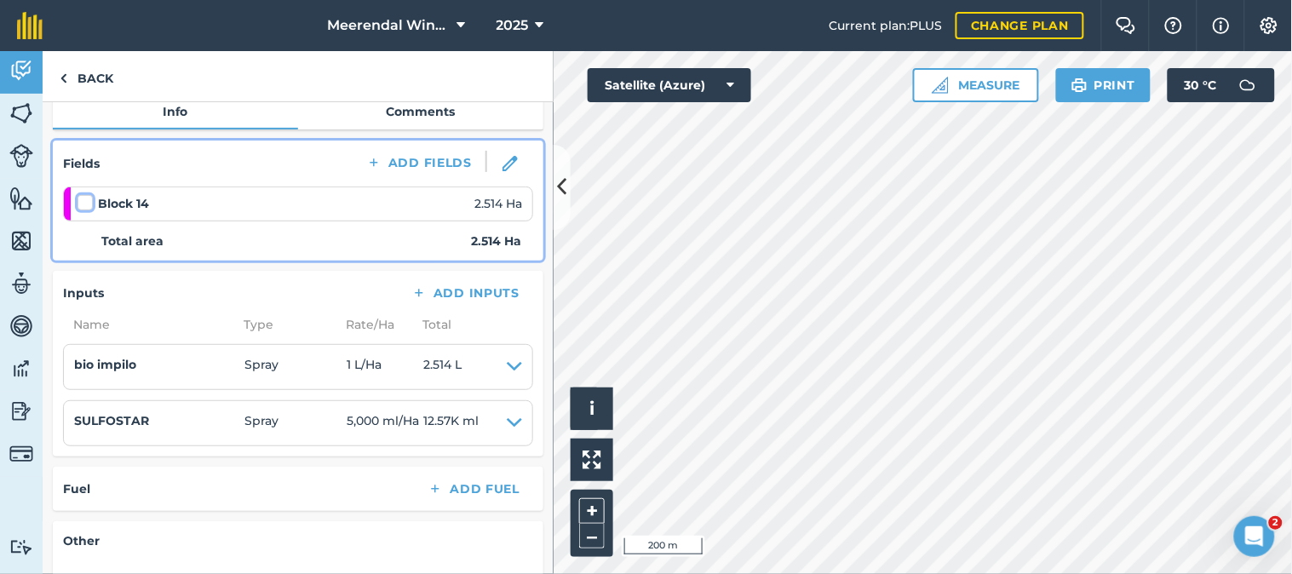
checkbox input "false"
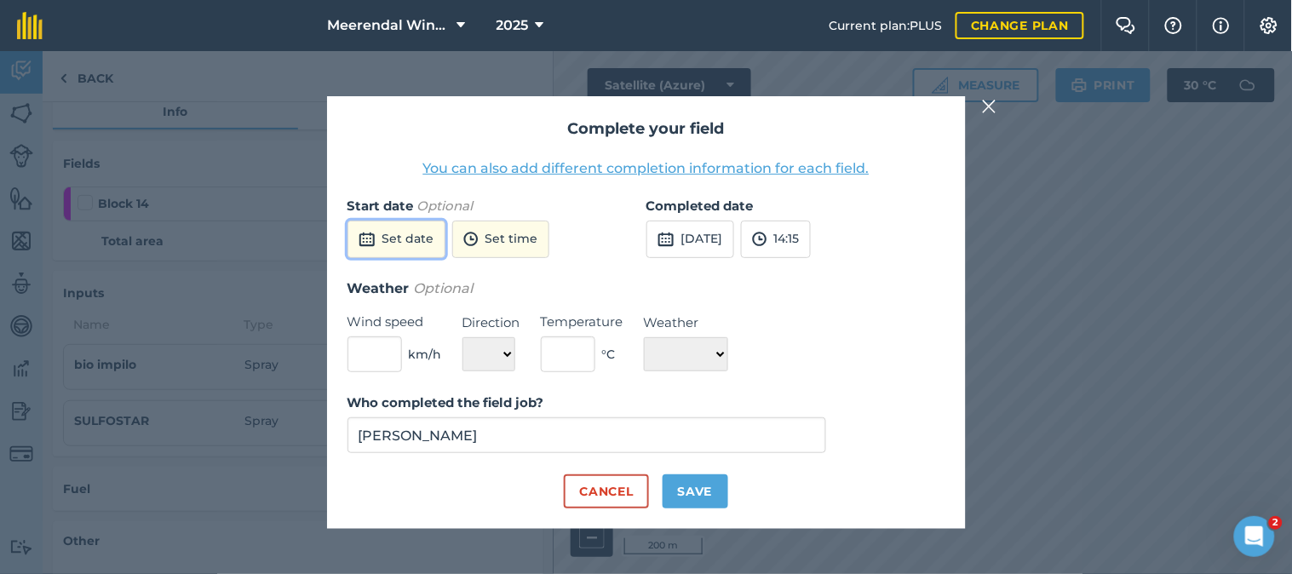
click at [400, 235] on button "Set date" at bounding box center [396, 239] width 98 height 37
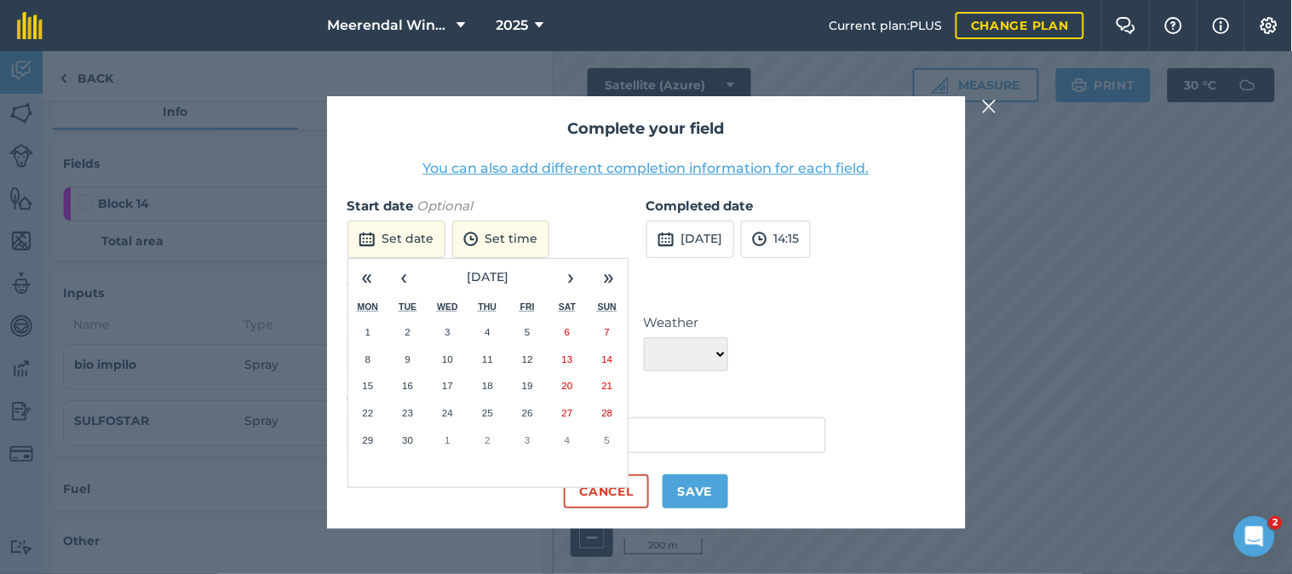
click at [409, 443] on abbr "30" at bounding box center [407, 439] width 11 height 11
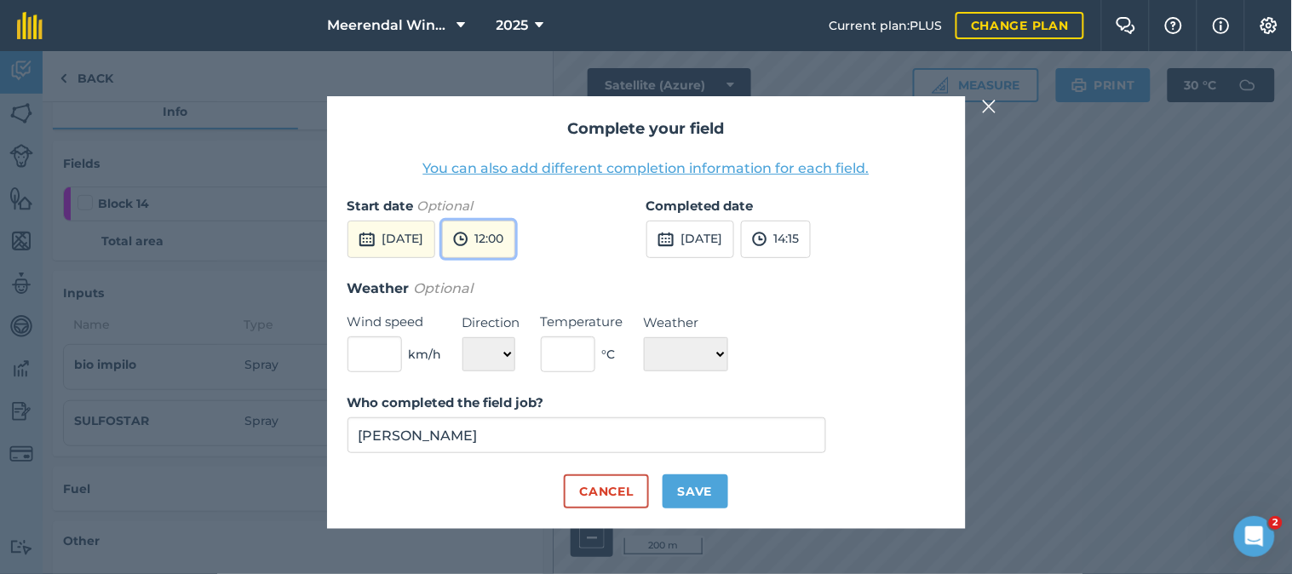
click at [515, 238] on button "12:00" at bounding box center [478, 239] width 73 height 37
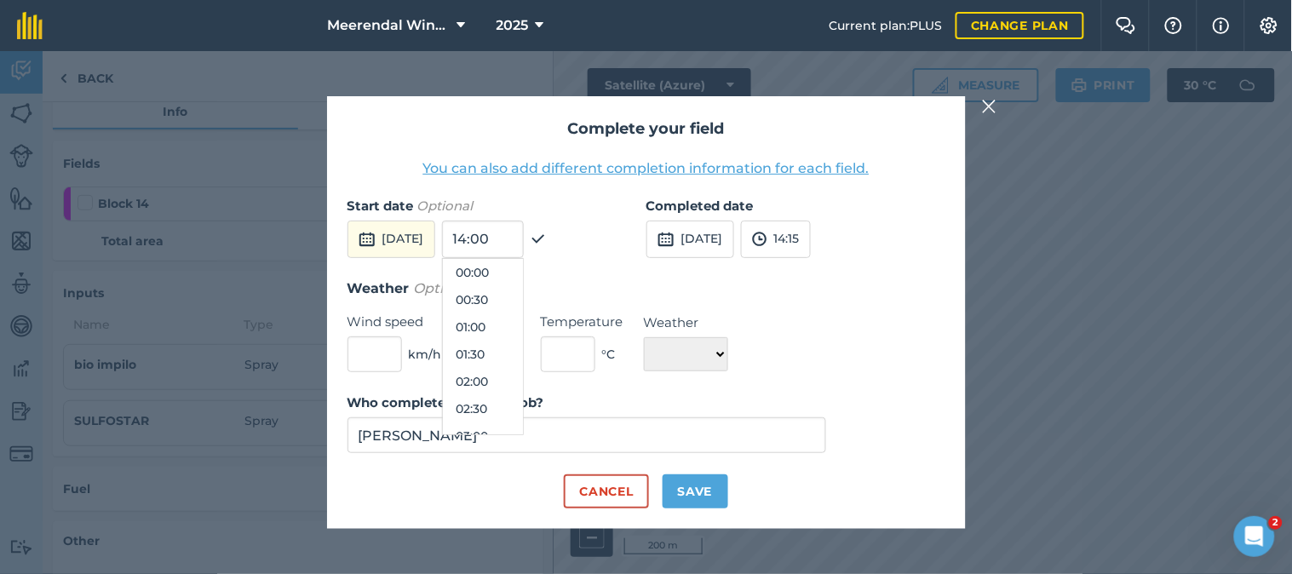
scroll to position [572, 0]
click at [516, 329] on button "11:30" at bounding box center [483, 326] width 80 height 27
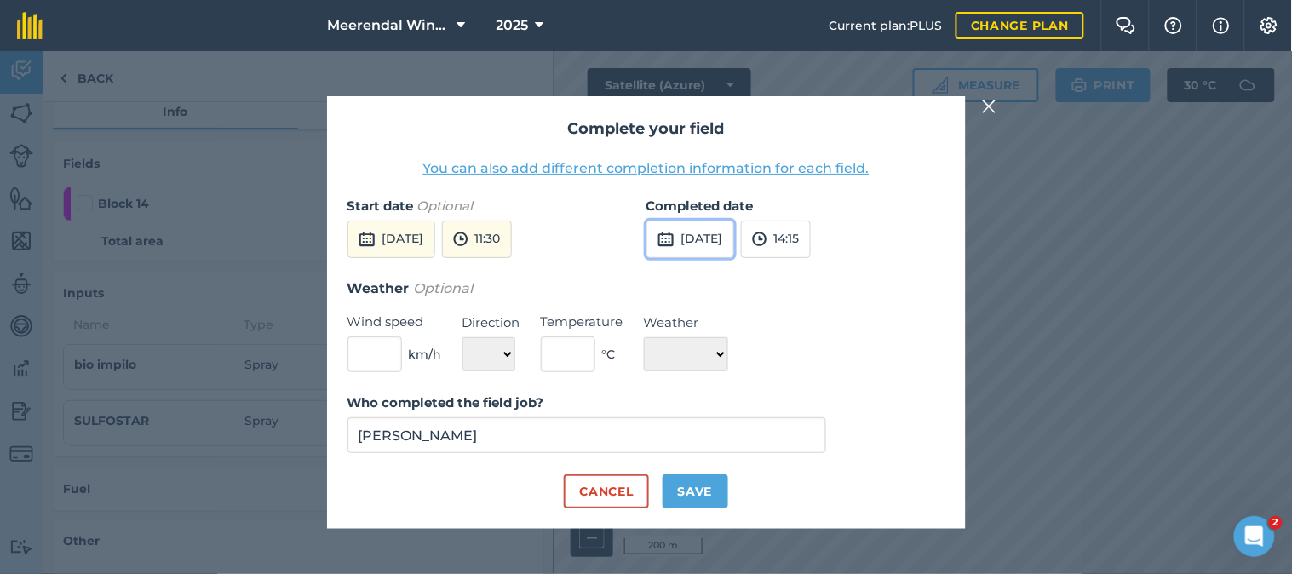
click at [721, 234] on button "[DATE]" at bounding box center [690, 239] width 88 height 37
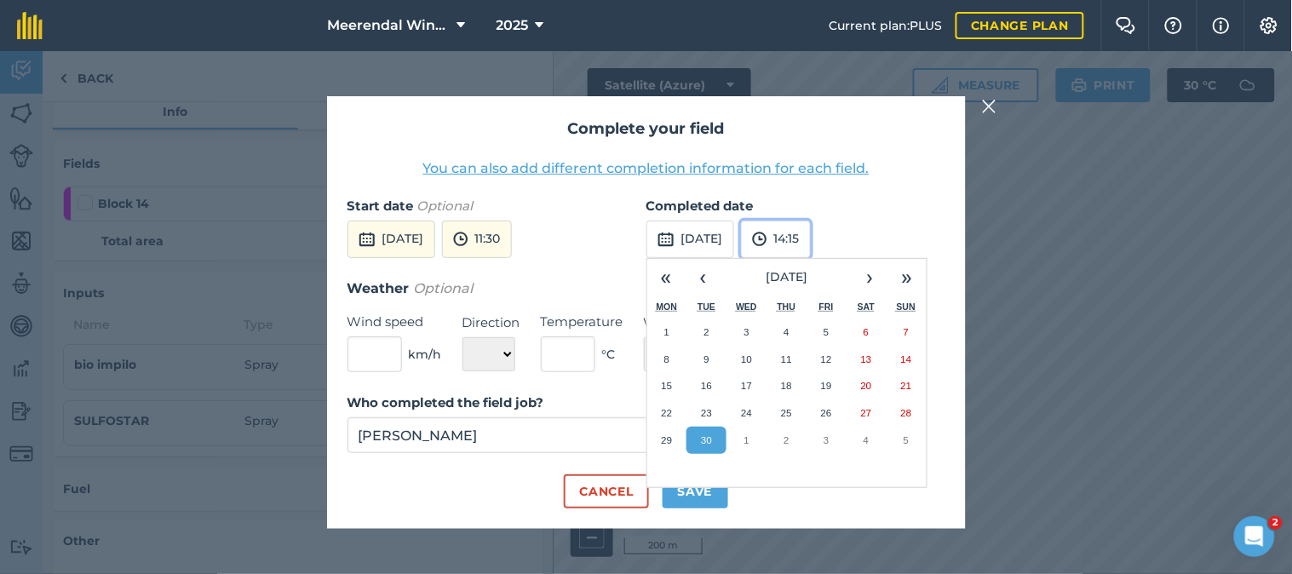
click at [811, 237] on button "14:15" at bounding box center [776, 239] width 70 height 37
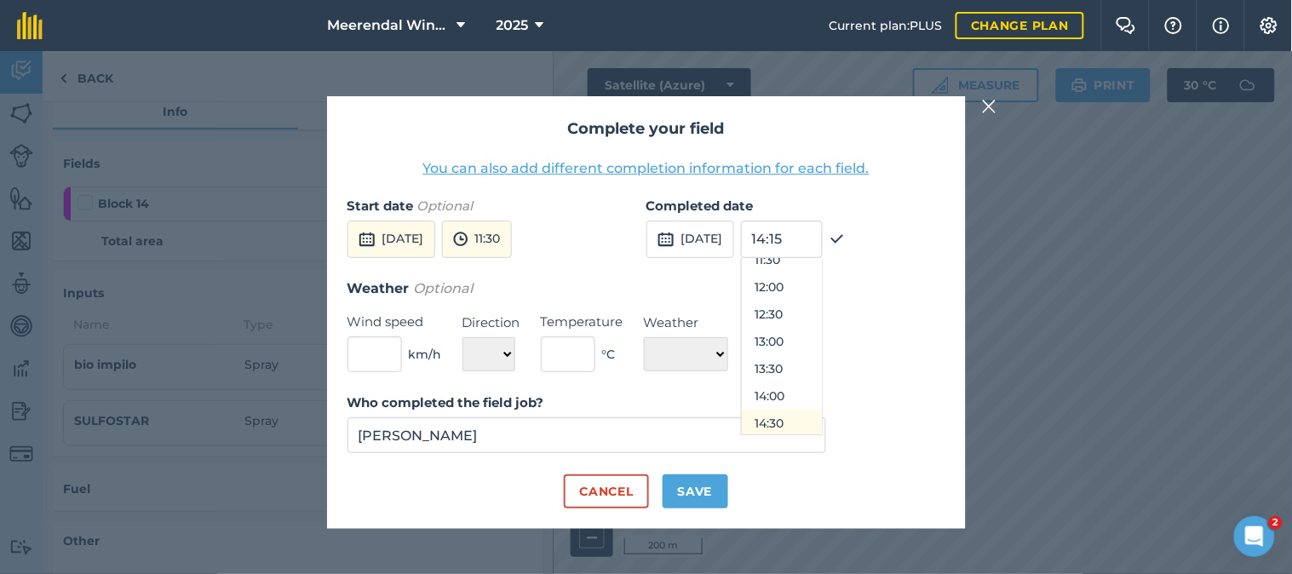
scroll to position [614, 0]
click at [819, 338] on button "12:30" at bounding box center [782, 339] width 80 height 27
click at [692, 489] on button "Save" at bounding box center [696, 491] width 66 height 34
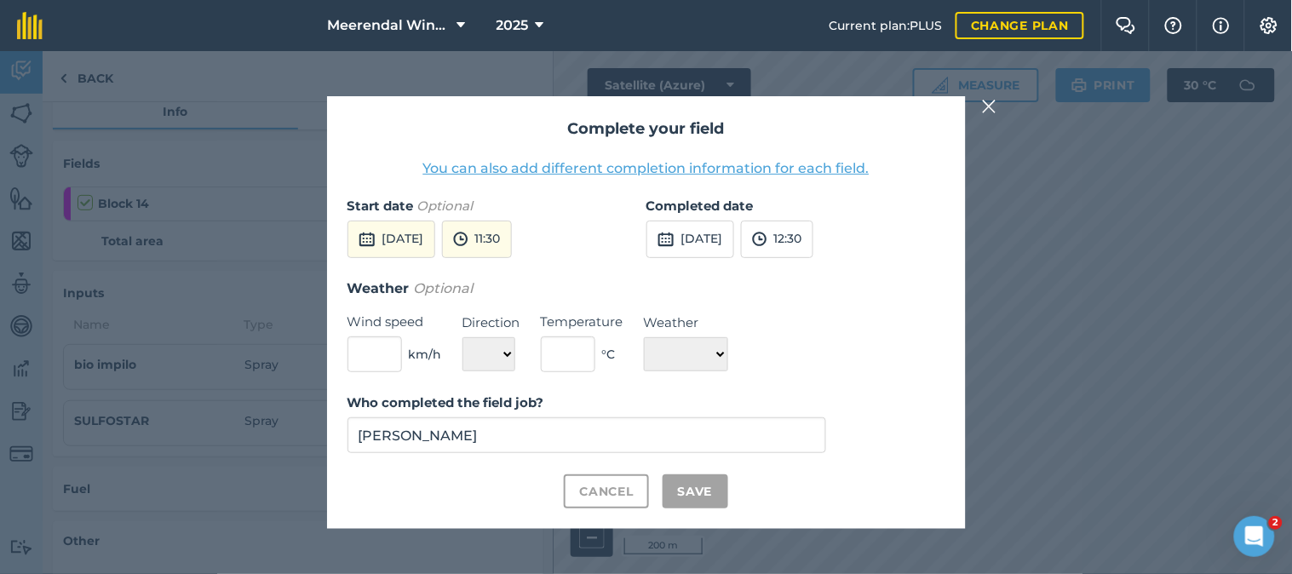
checkbox input "true"
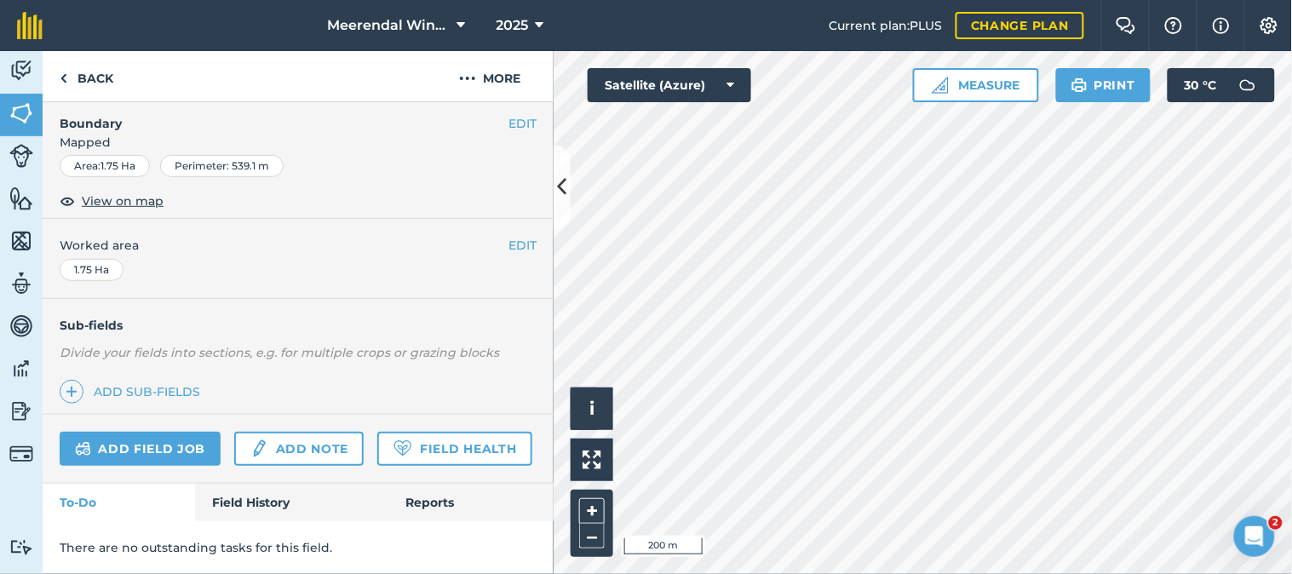
scroll to position [295, 0]
click at [154, 432] on link "Add field job" at bounding box center [140, 449] width 161 height 34
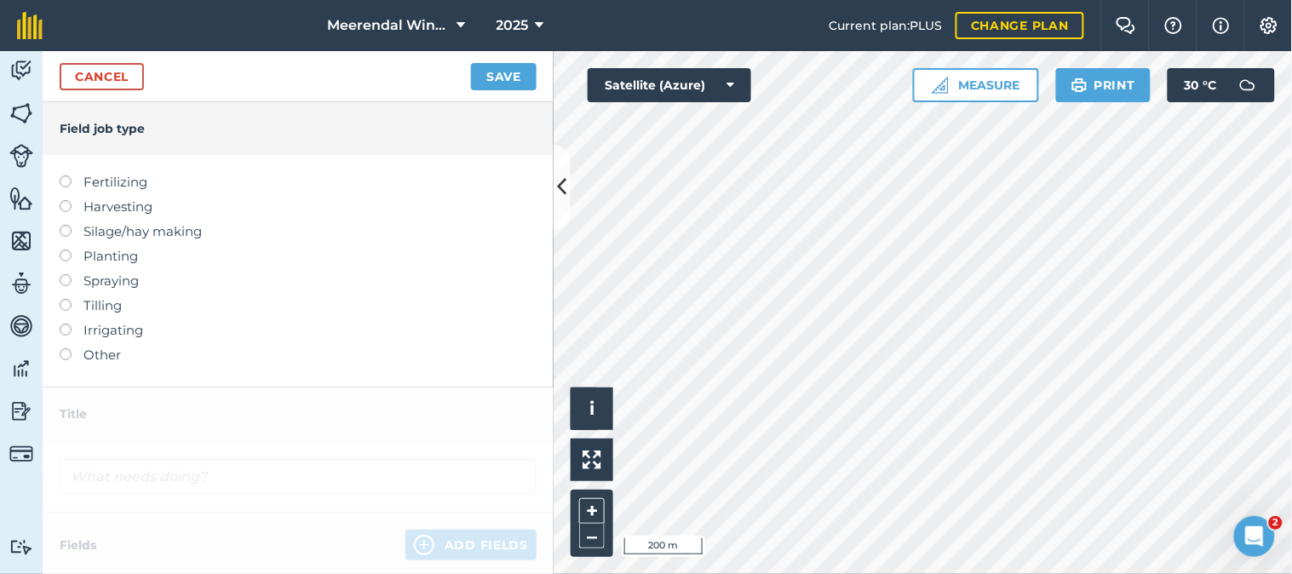
click at [64, 274] on label at bounding box center [72, 274] width 24 height 0
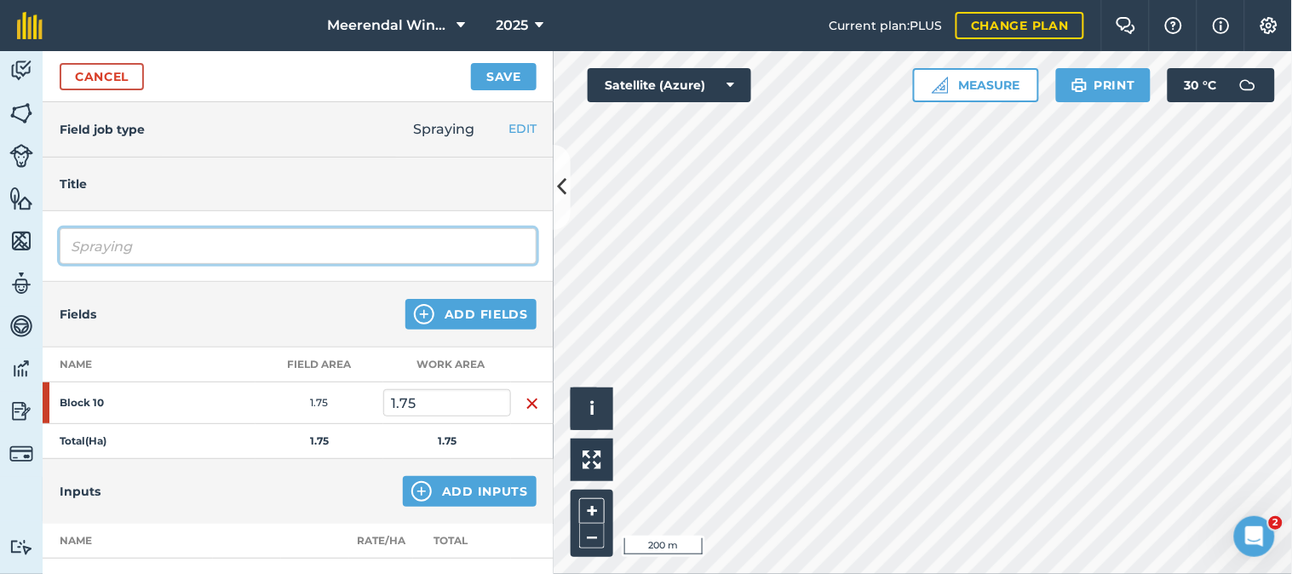
click at [153, 247] on input "Spraying" at bounding box center [298, 246] width 477 height 36
type input "S"
type input "Fungicide spray 1"
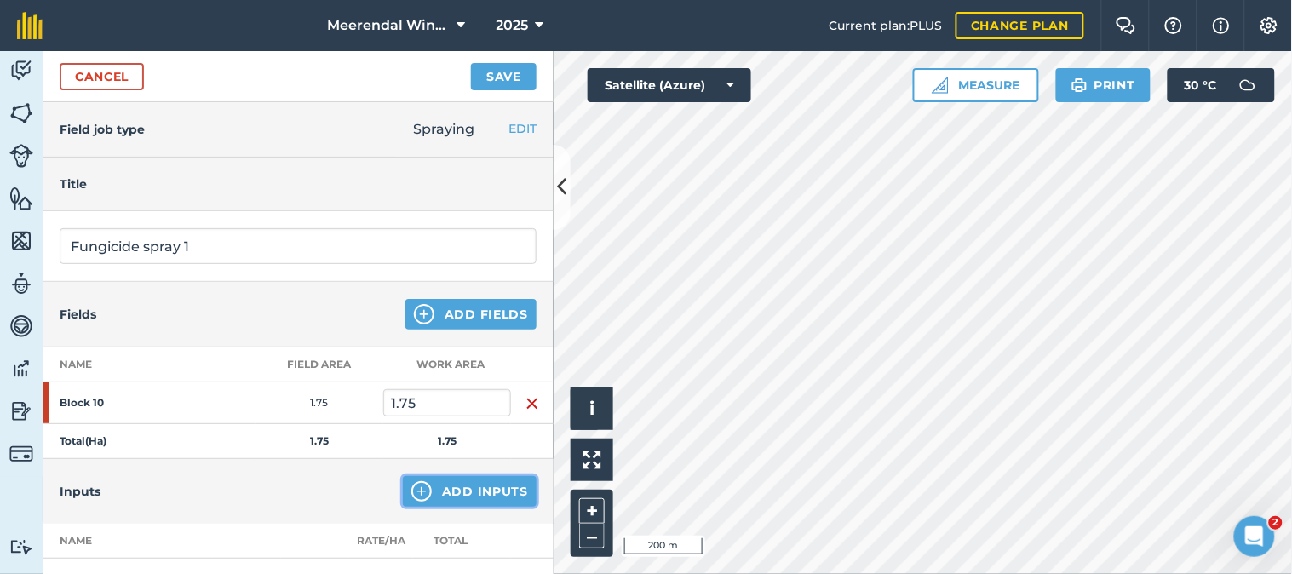
click at [465, 486] on button "Add Inputs" at bounding box center [470, 491] width 134 height 31
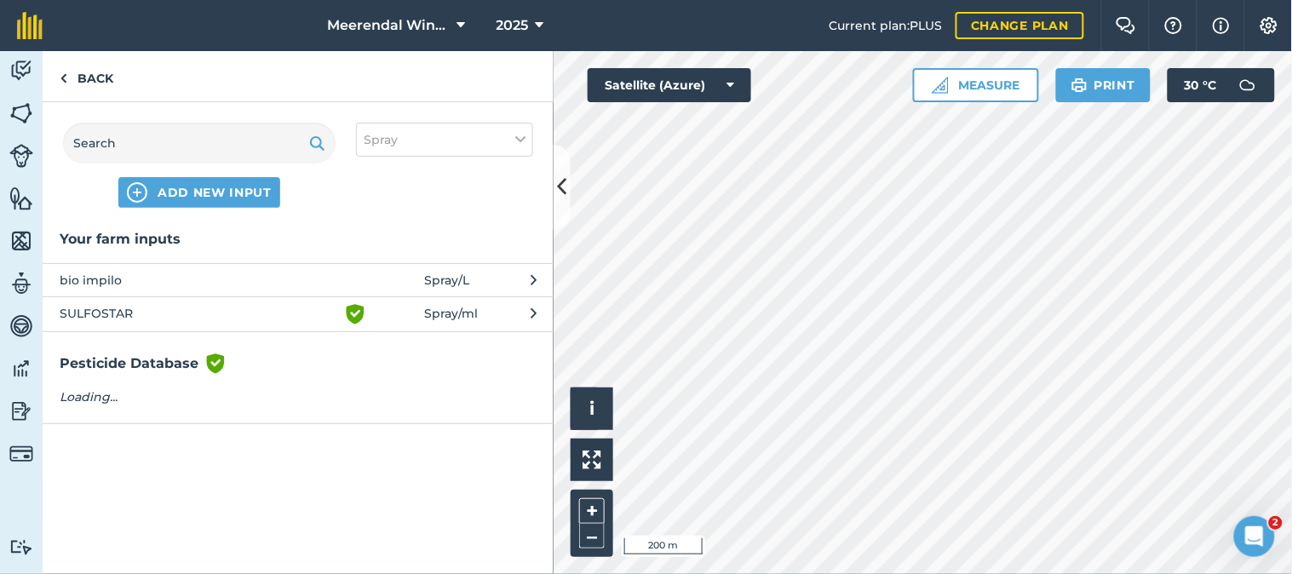
click at [100, 271] on span "bio impilo" at bounding box center [199, 280] width 278 height 19
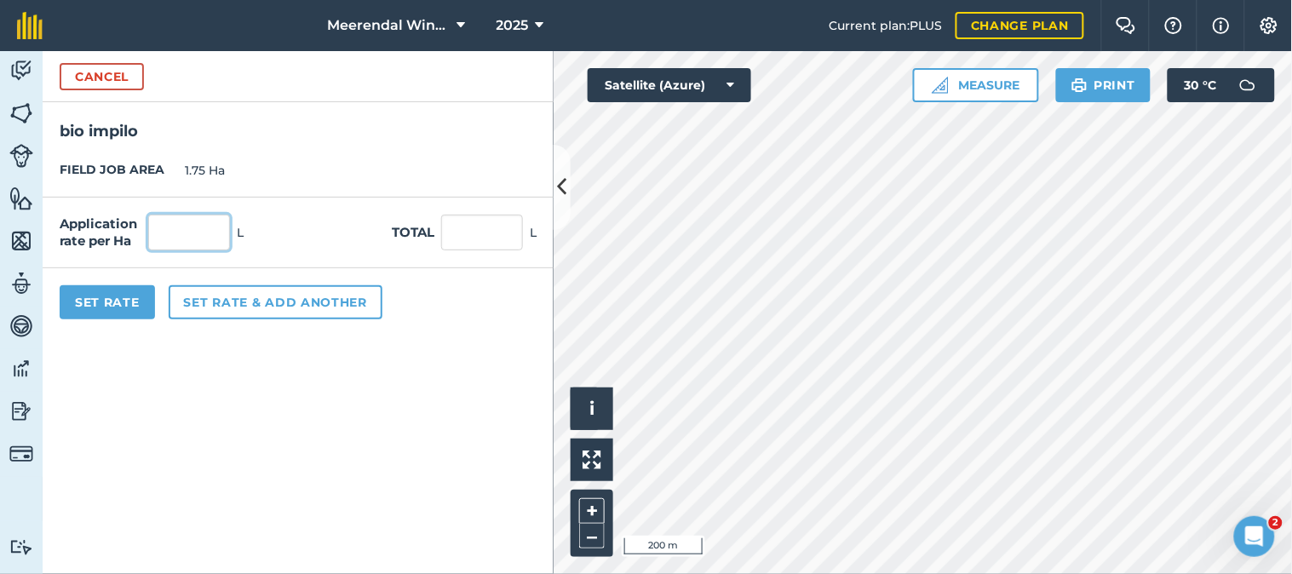
click at [191, 230] on input "text" at bounding box center [189, 233] width 82 height 36
type input "1"
type input "1.75"
click at [112, 298] on button "Set Rate" at bounding box center [107, 302] width 95 height 34
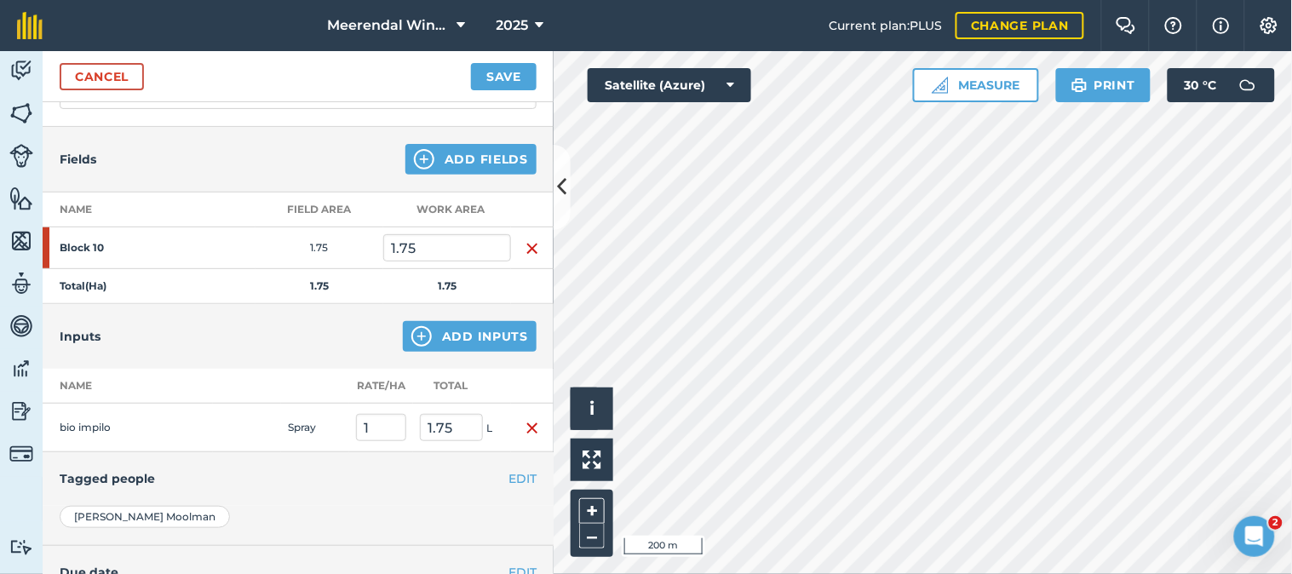
scroll to position [189, 0]
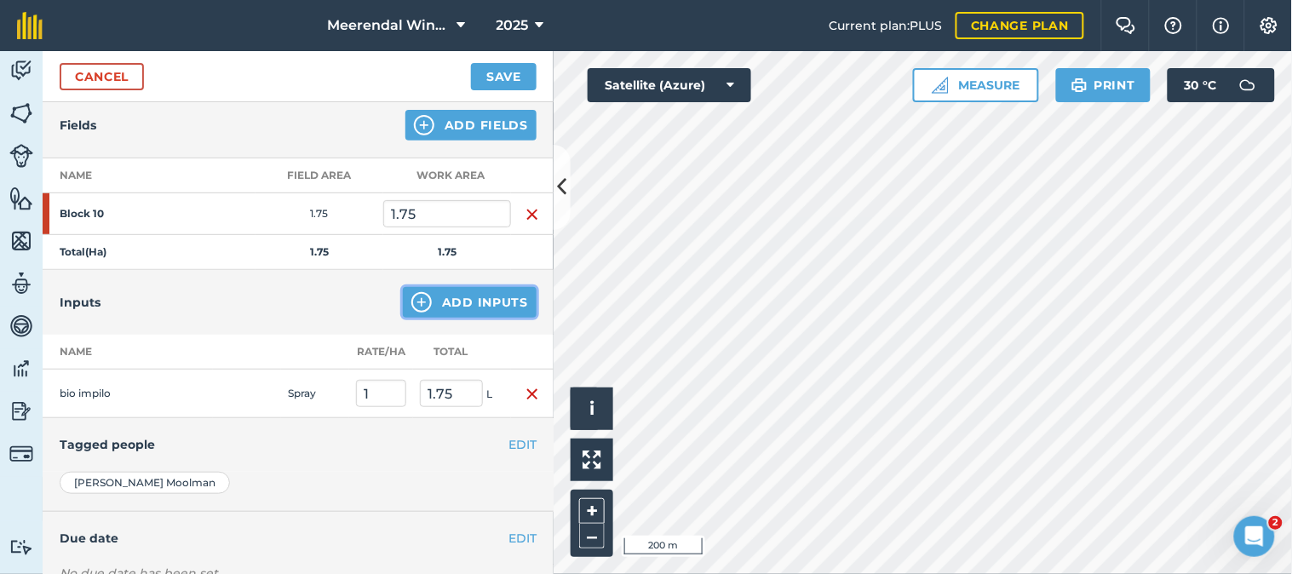
click at [486, 295] on button "Add Inputs" at bounding box center [470, 302] width 134 height 31
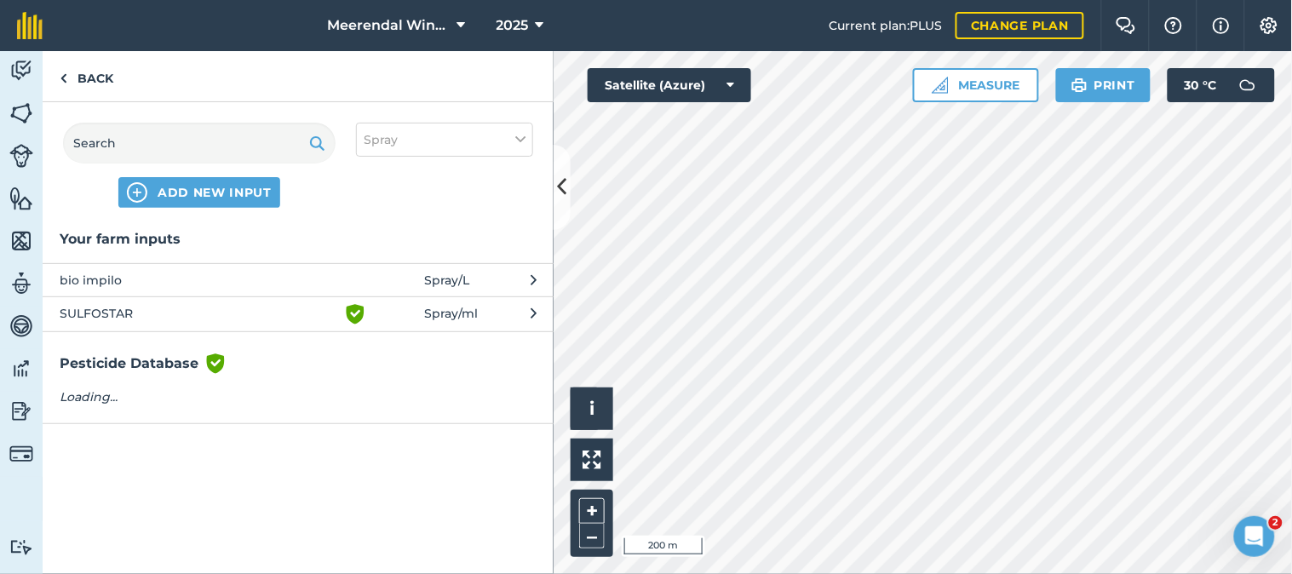
click at [118, 307] on span "SULFOSTAR" at bounding box center [199, 314] width 278 height 20
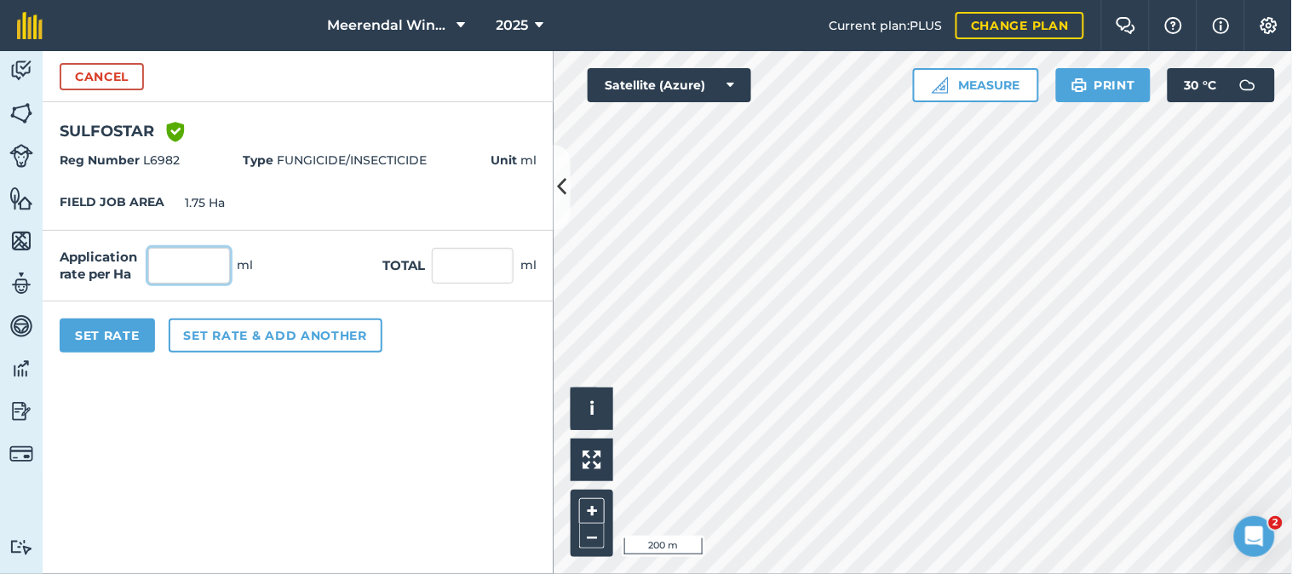
click at [179, 273] on input "text" at bounding box center [189, 266] width 82 height 36
type input "5,000"
type input "8,750"
click at [102, 336] on button "Set Rate" at bounding box center [107, 335] width 95 height 34
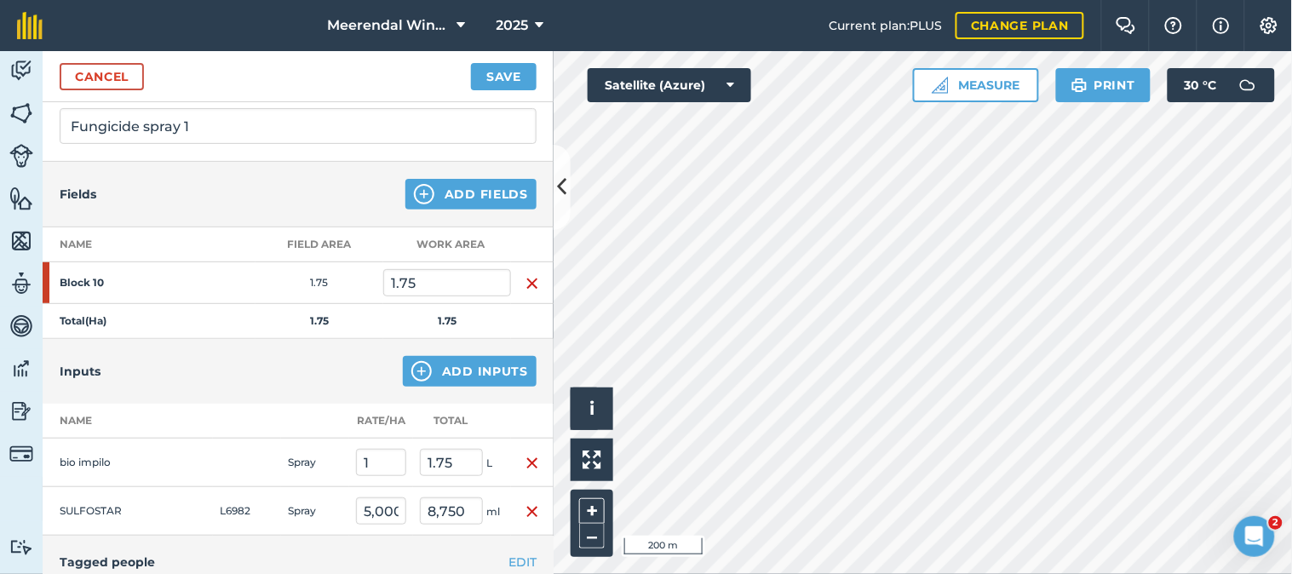
scroll to position [0, 0]
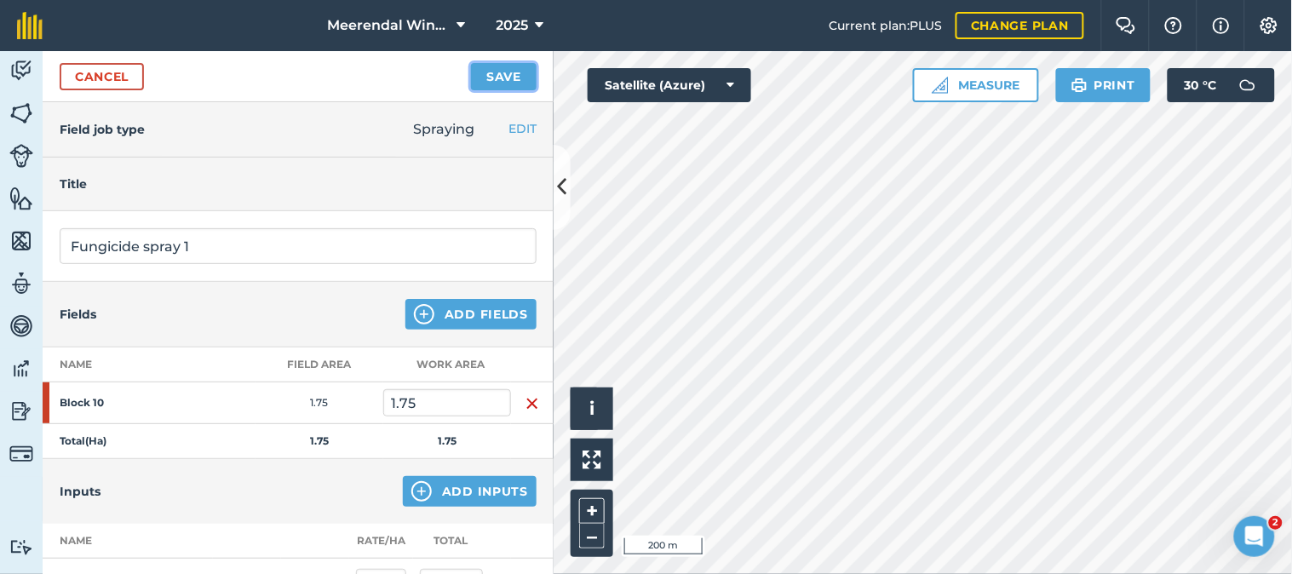
click at [497, 68] on button "Save" at bounding box center [504, 76] width 66 height 27
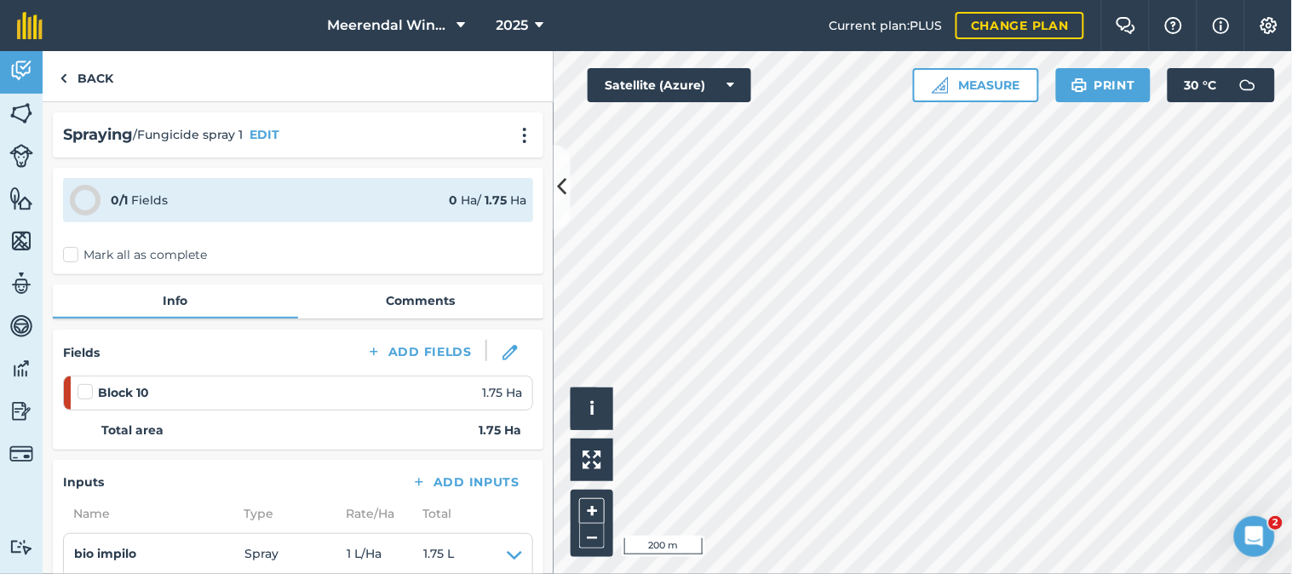
click at [83, 383] on label at bounding box center [87, 383] width 20 height 0
click at [83, 388] on input "checkbox" at bounding box center [82, 388] width 11 height 11
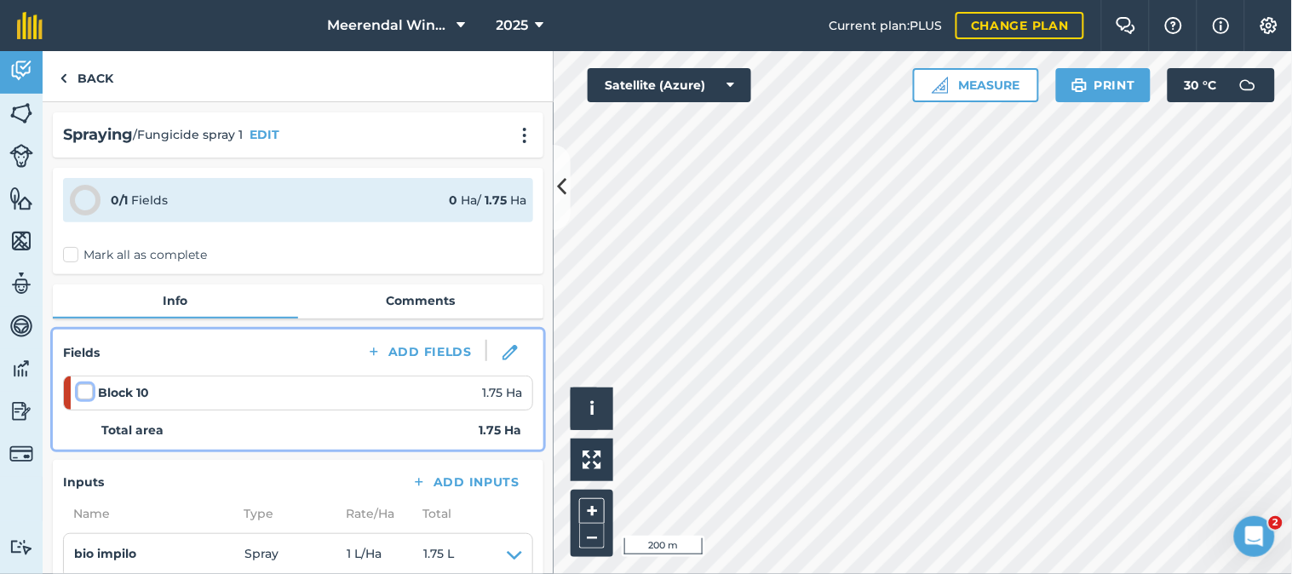
checkbox input "false"
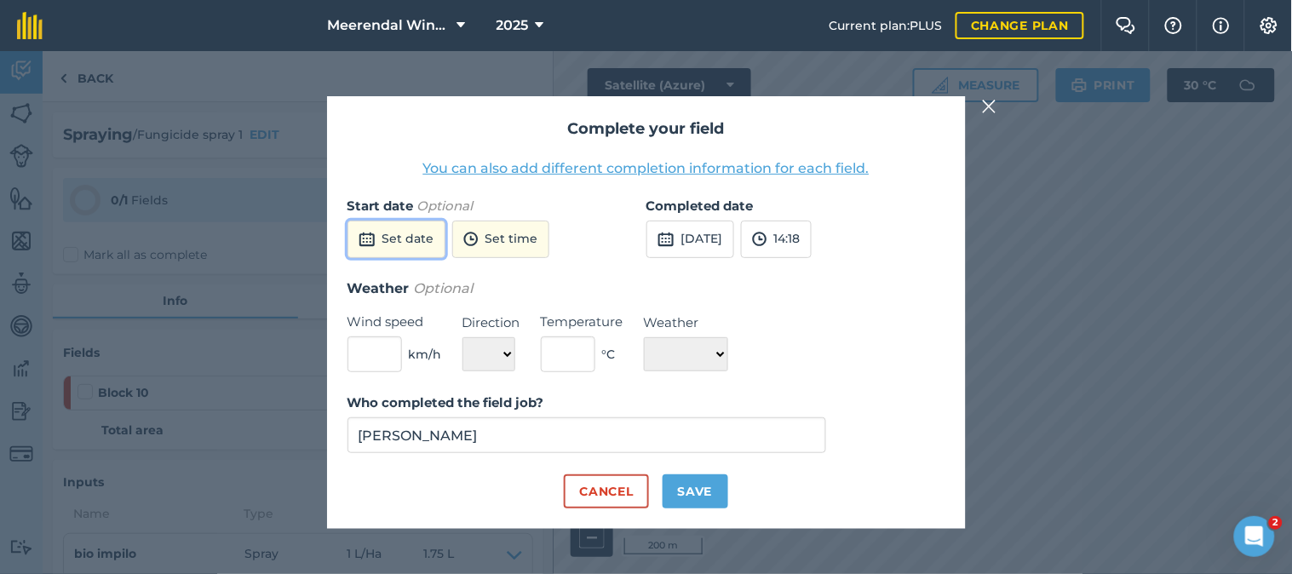
click at [411, 238] on button "Set date" at bounding box center [396, 239] width 98 height 37
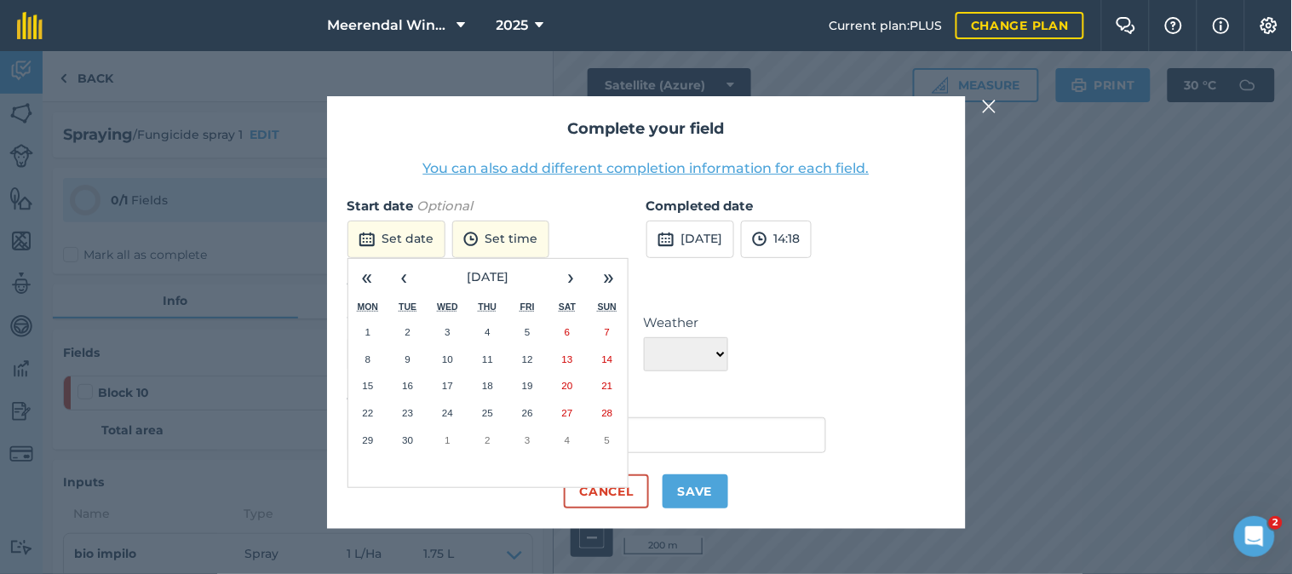
click at [405, 433] on button "30" at bounding box center [407, 440] width 40 height 27
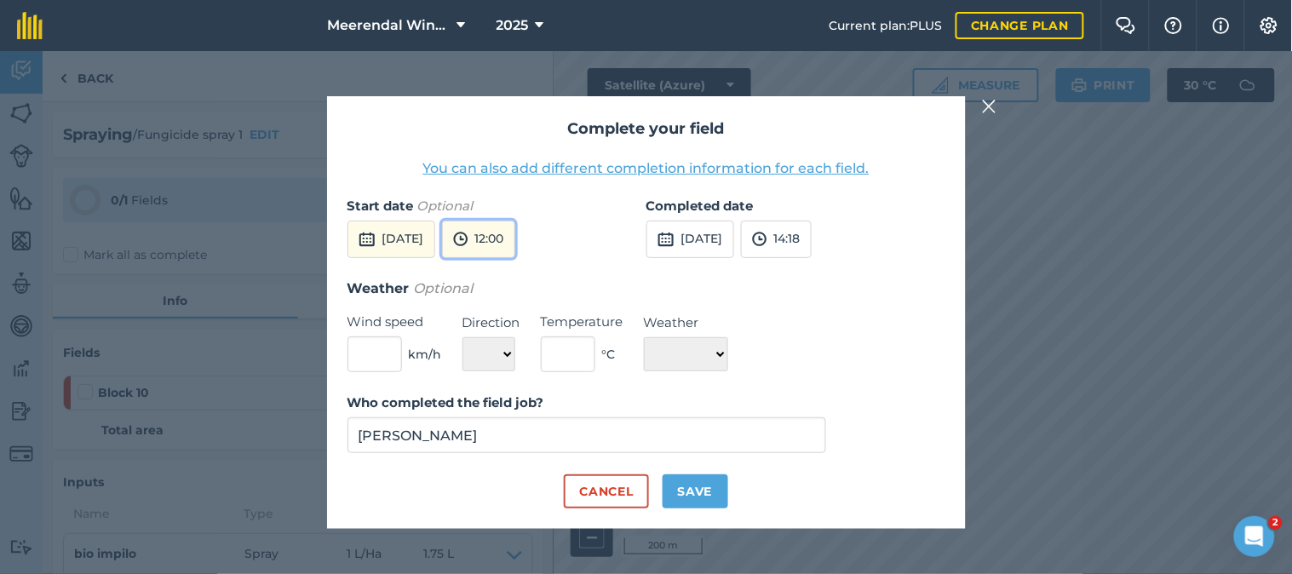
click at [515, 233] on button "12:00" at bounding box center [478, 239] width 73 height 37
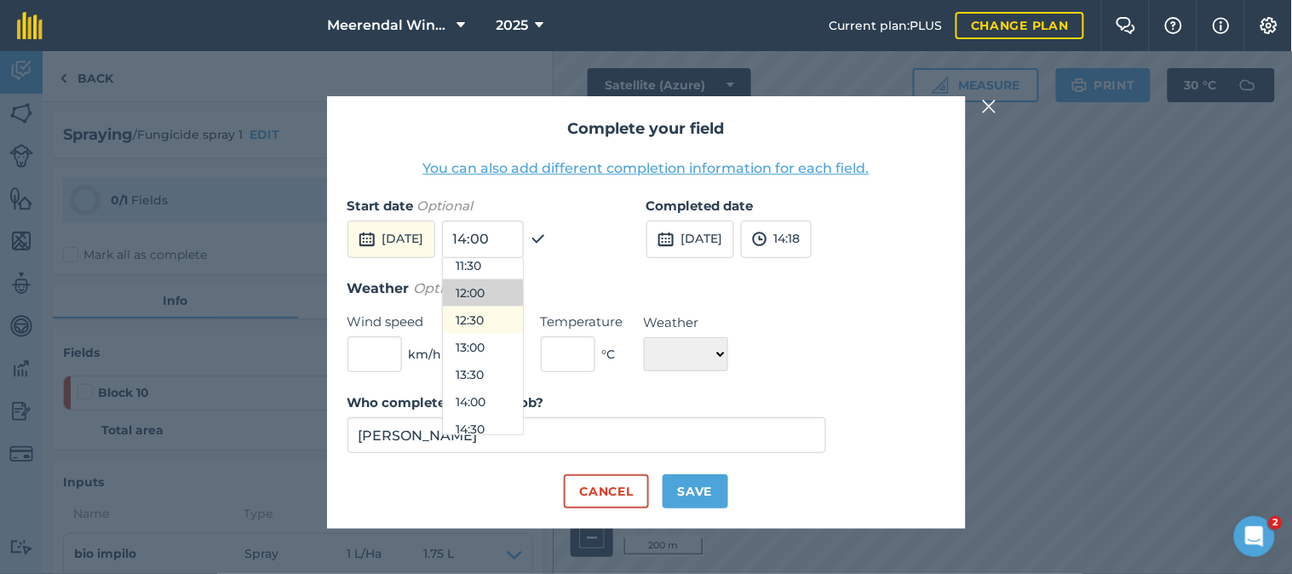
scroll to position [667, 0]
click at [518, 335] on button "13:30" at bounding box center [483, 341] width 80 height 27
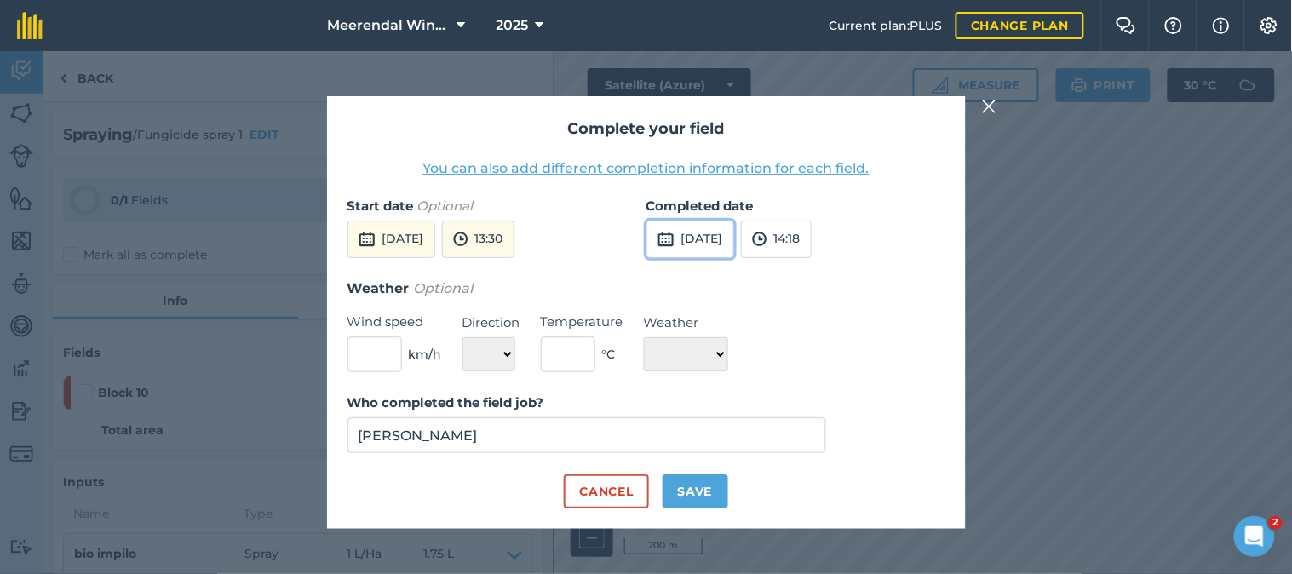
click at [707, 233] on button "[DATE]" at bounding box center [690, 239] width 88 height 37
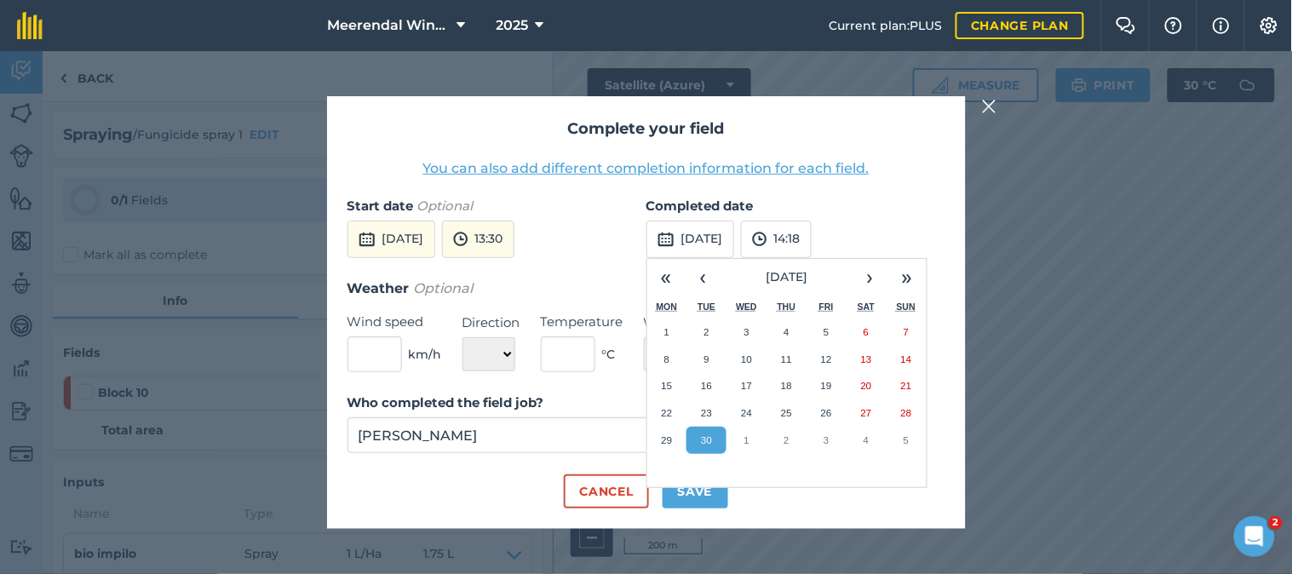
click at [704, 439] on abbr "30" at bounding box center [706, 439] width 11 height 11
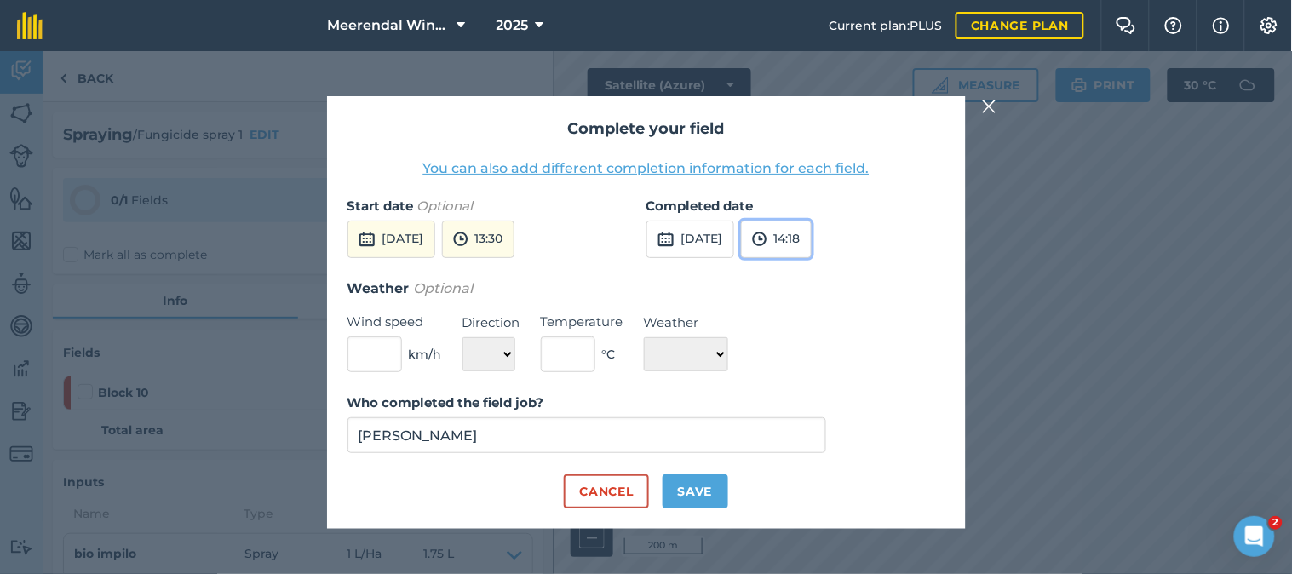
click at [812, 238] on button "14:18" at bounding box center [776, 239] width 71 height 37
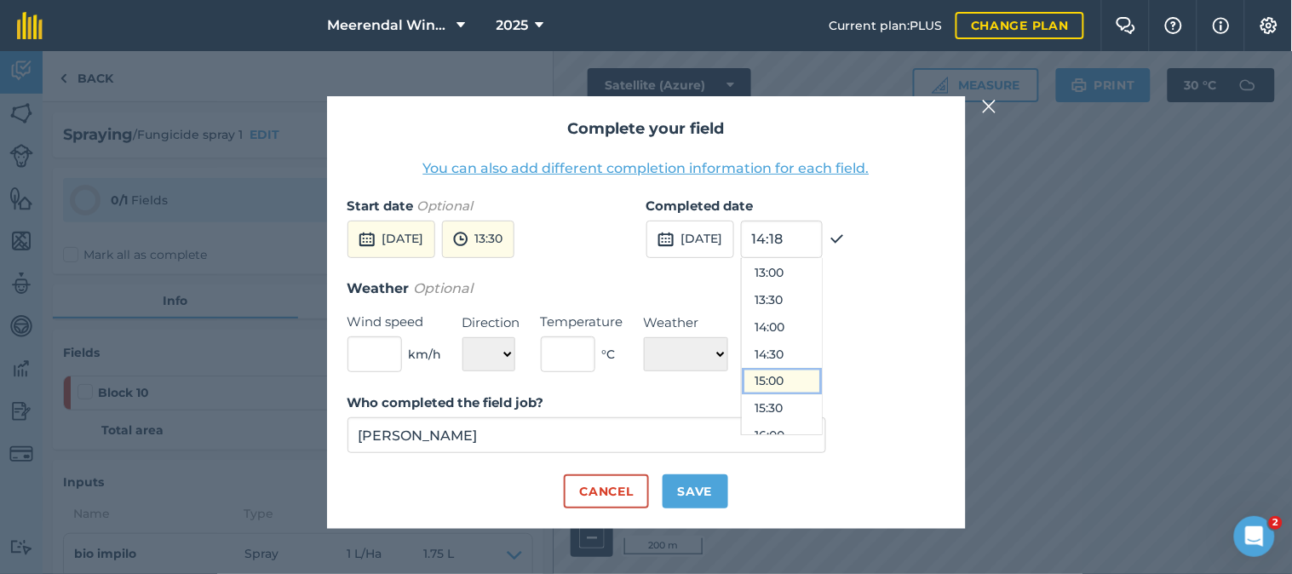
click at [822, 378] on button "15:00" at bounding box center [782, 381] width 80 height 27
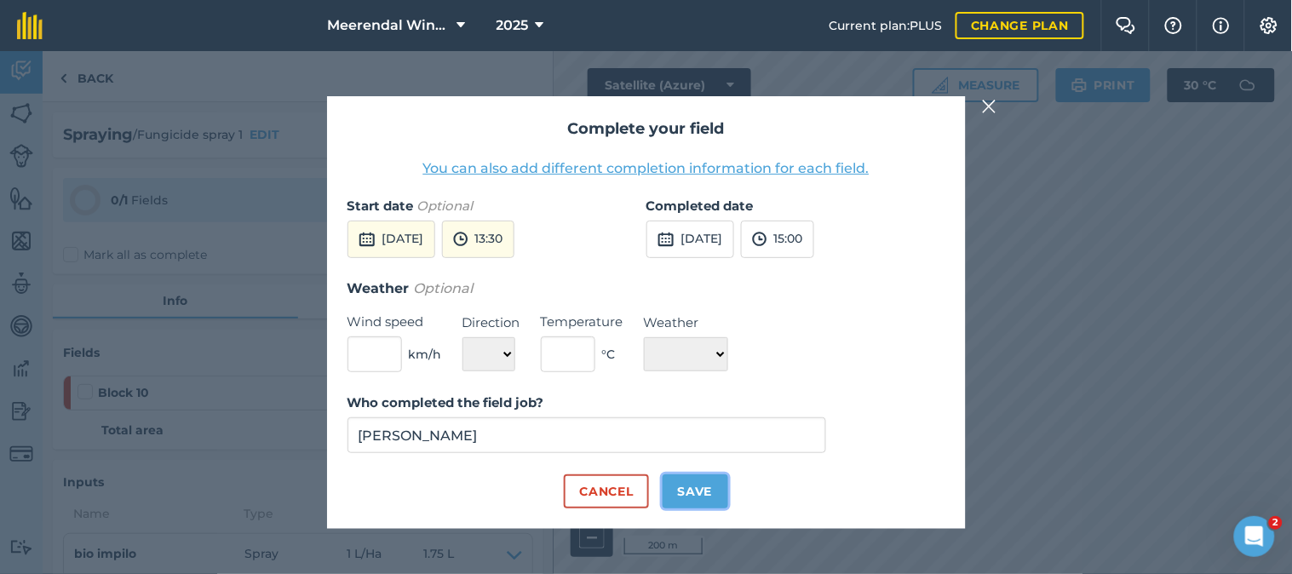
click at [703, 483] on button "Save" at bounding box center [696, 491] width 66 height 34
checkbox input "true"
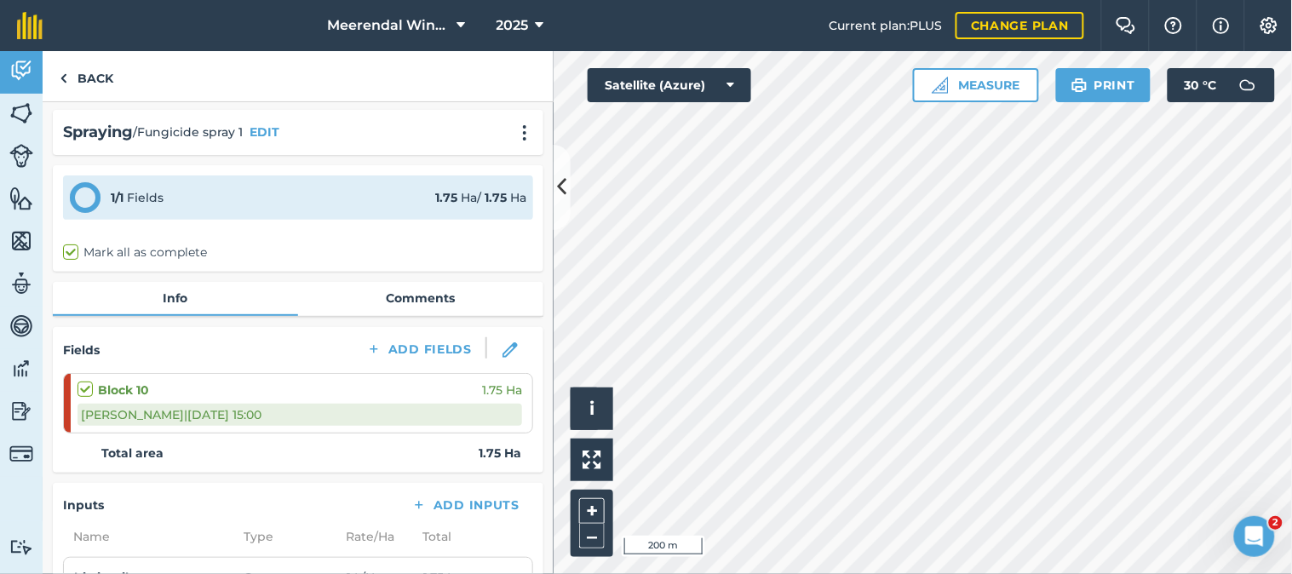
scroll to position [0, 0]
